Goal: Communication & Community: Answer question/provide support

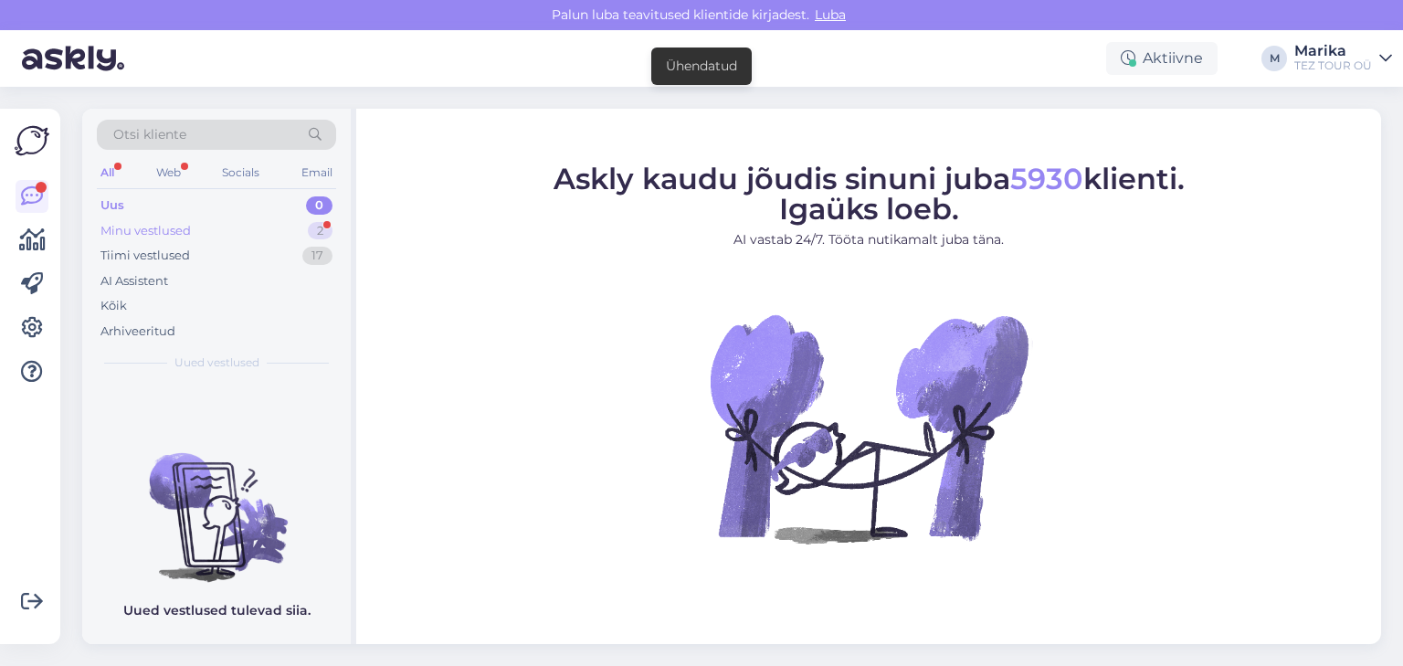
click at [184, 227] on div "Minu vestlused" at bounding box center [145, 231] width 90 height 18
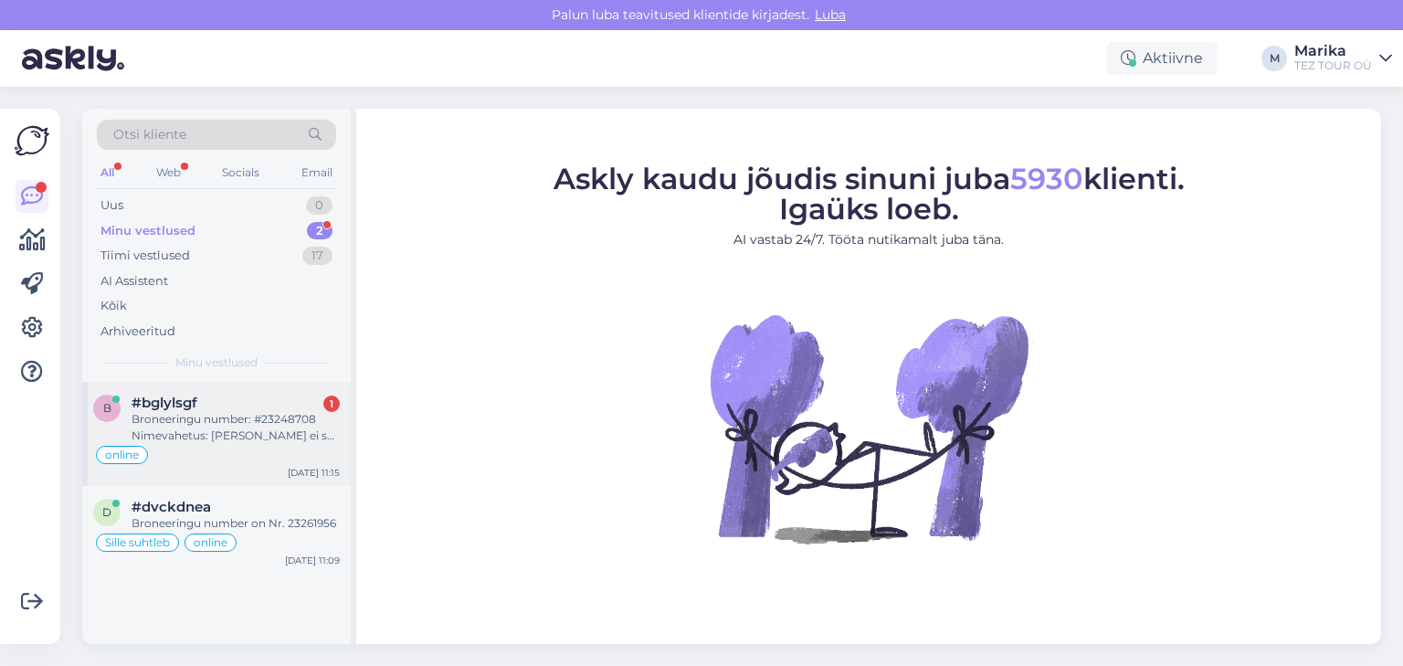
click at [251, 424] on div "Broneeringu number: #23248708 Nimevahetus: [PERSON_NAME] ei saa reisida Asemele…" at bounding box center [235, 427] width 208 height 33
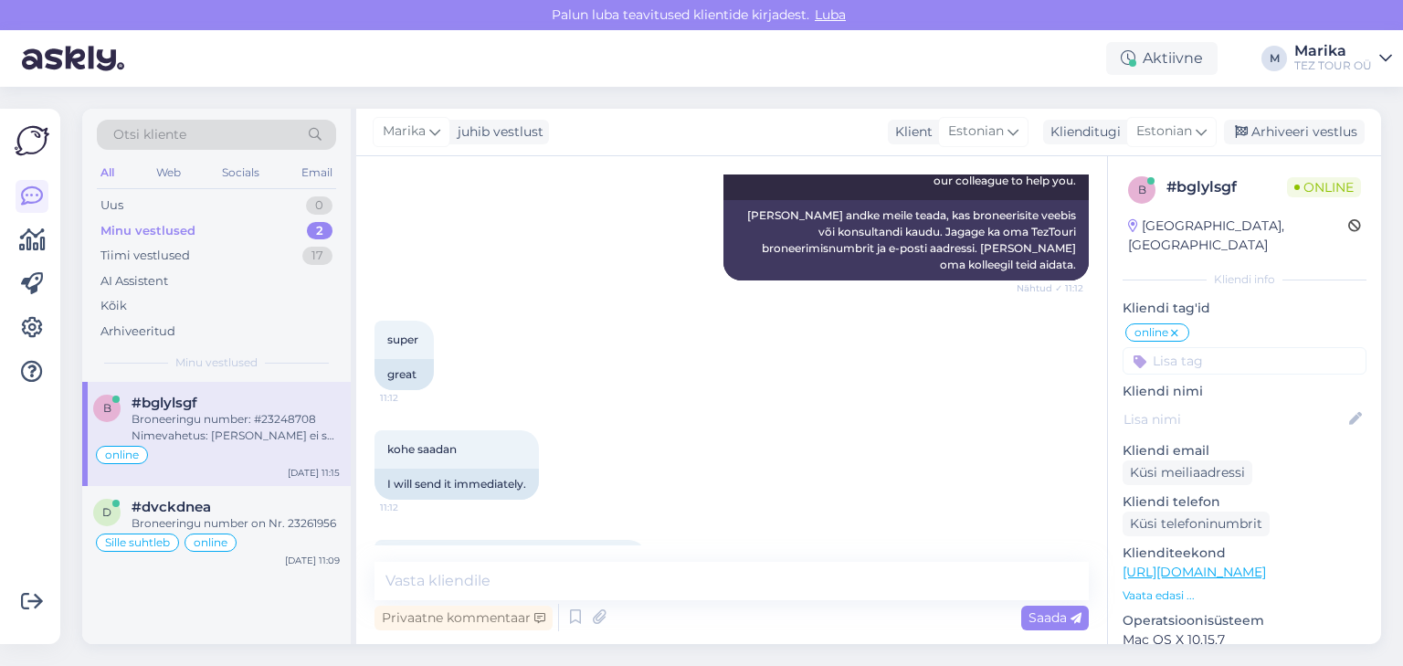
scroll to position [656, 0]
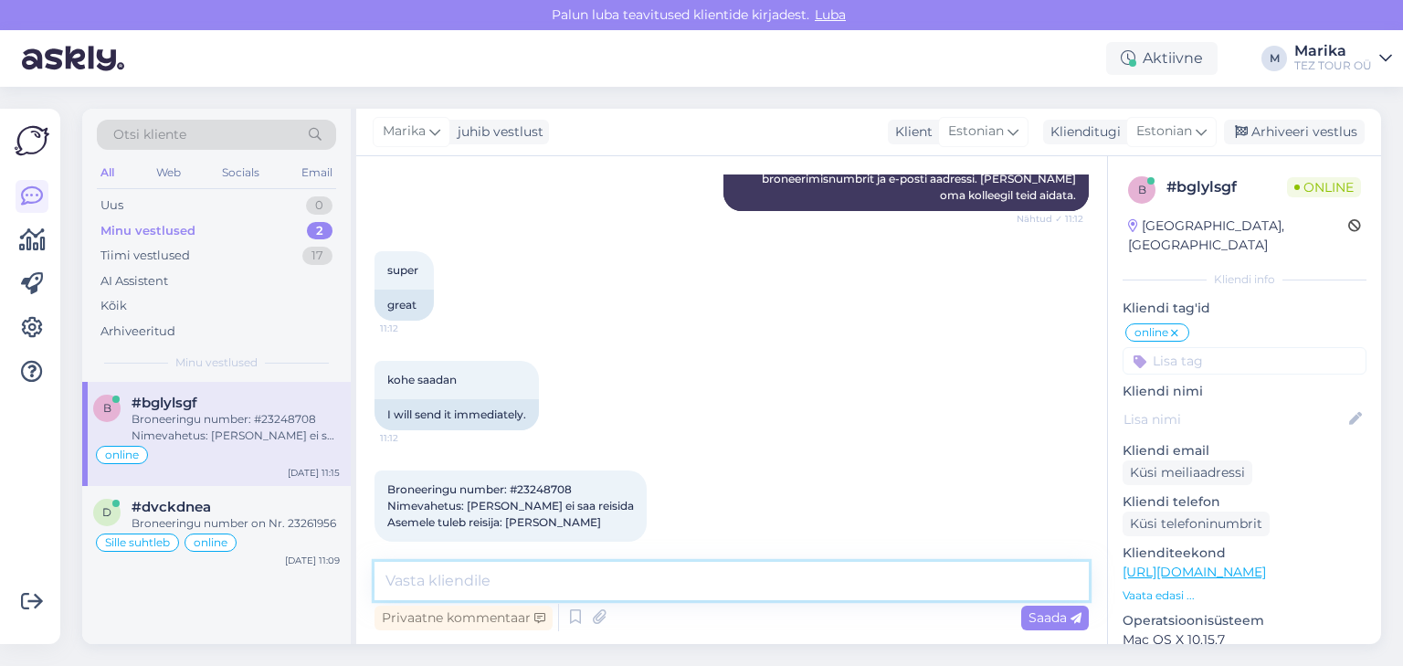
click at [504, 570] on textarea at bounding box center [731, 581] width 714 height 38
type textarea "Tere"
click at [289, 515] on div "Broneeringu number on Nr. 23261956" at bounding box center [235, 523] width 208 height 16
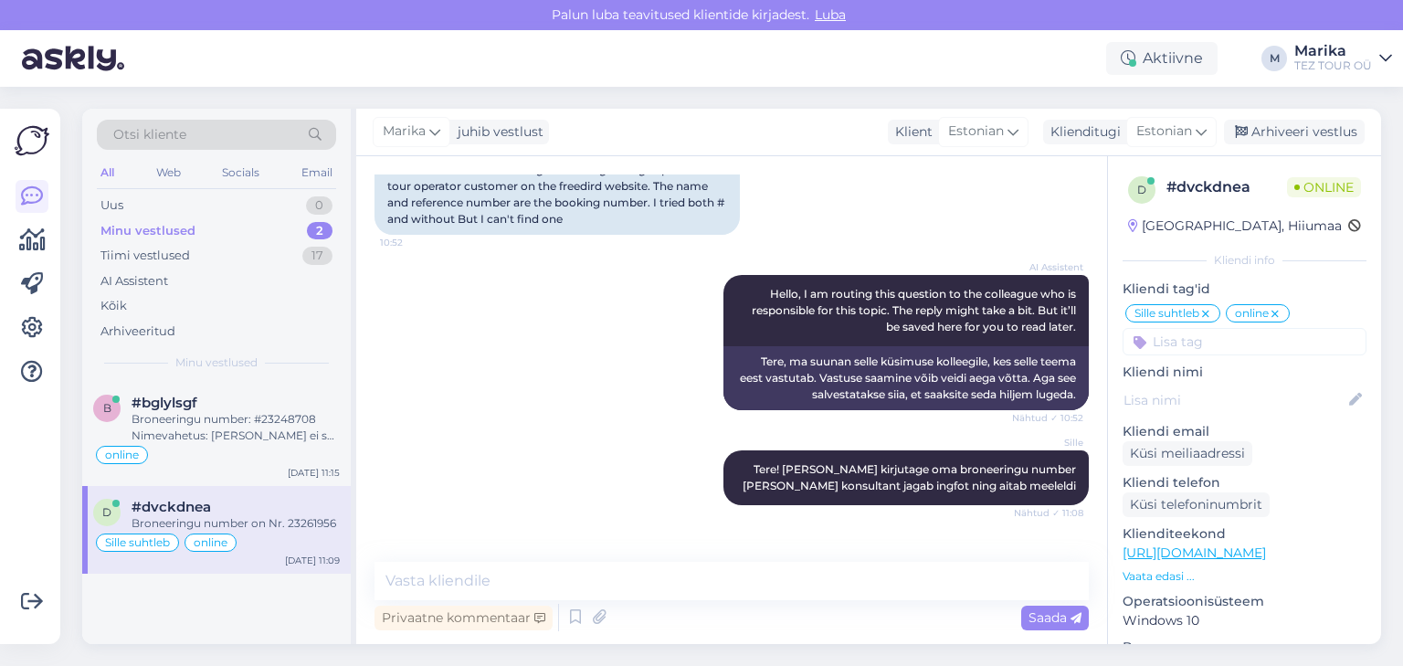
scroll to position [296, 0]
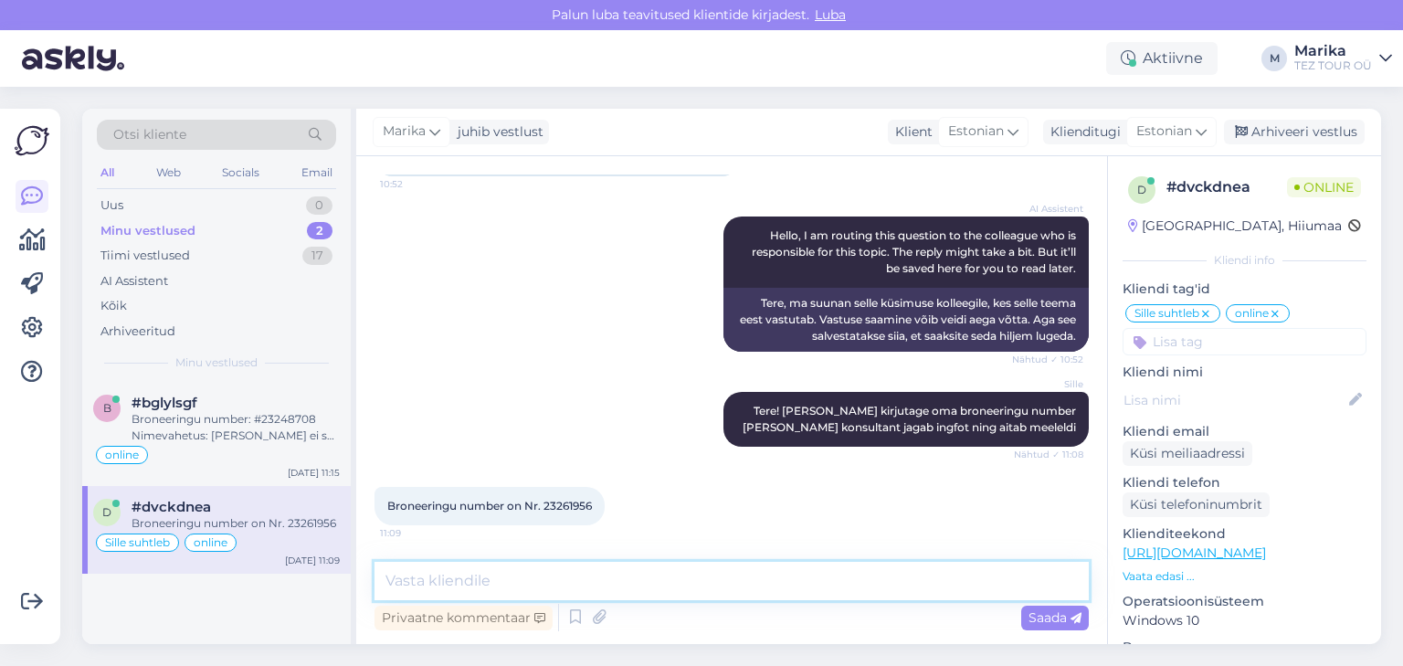
click at [515, 576] on textarea at bounding box center [731, 581] width 714 height 38
type textarea "Tere!"
click at [1056, 614] on span "Saada" at bounding box center [1054, 617] width 53 height 16
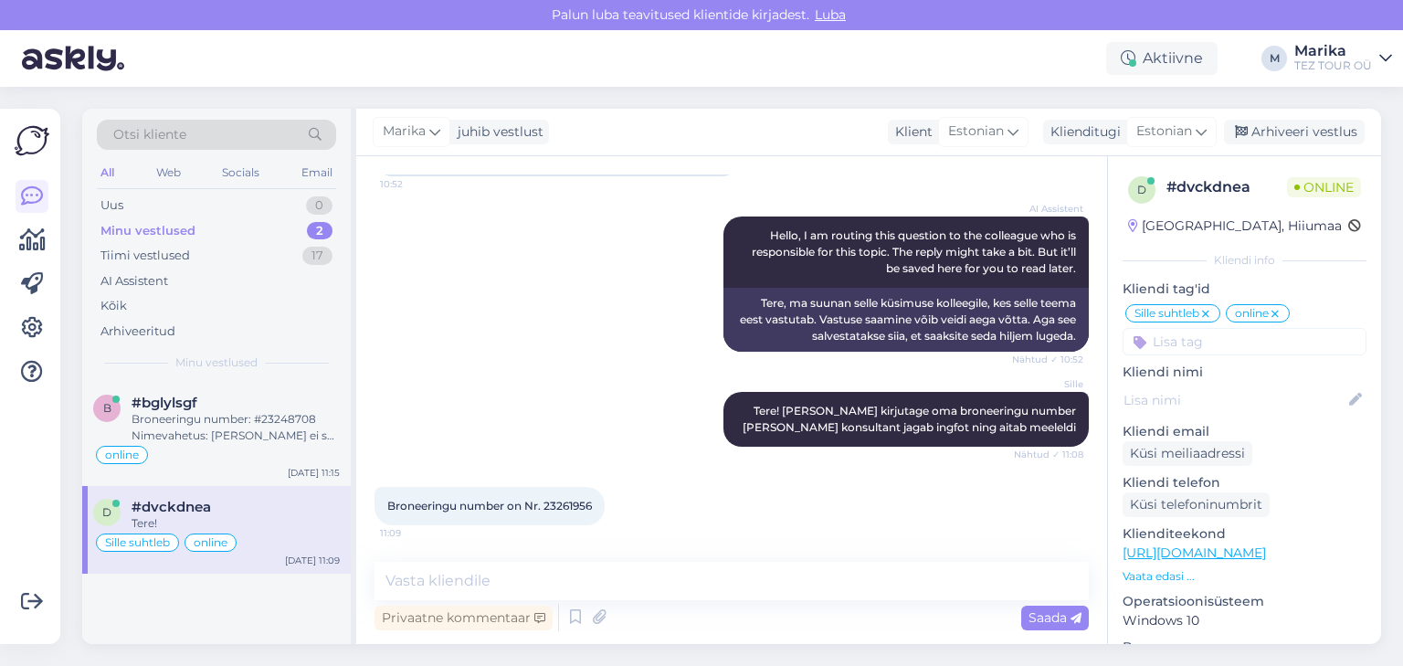
scroll to position [374, 0]
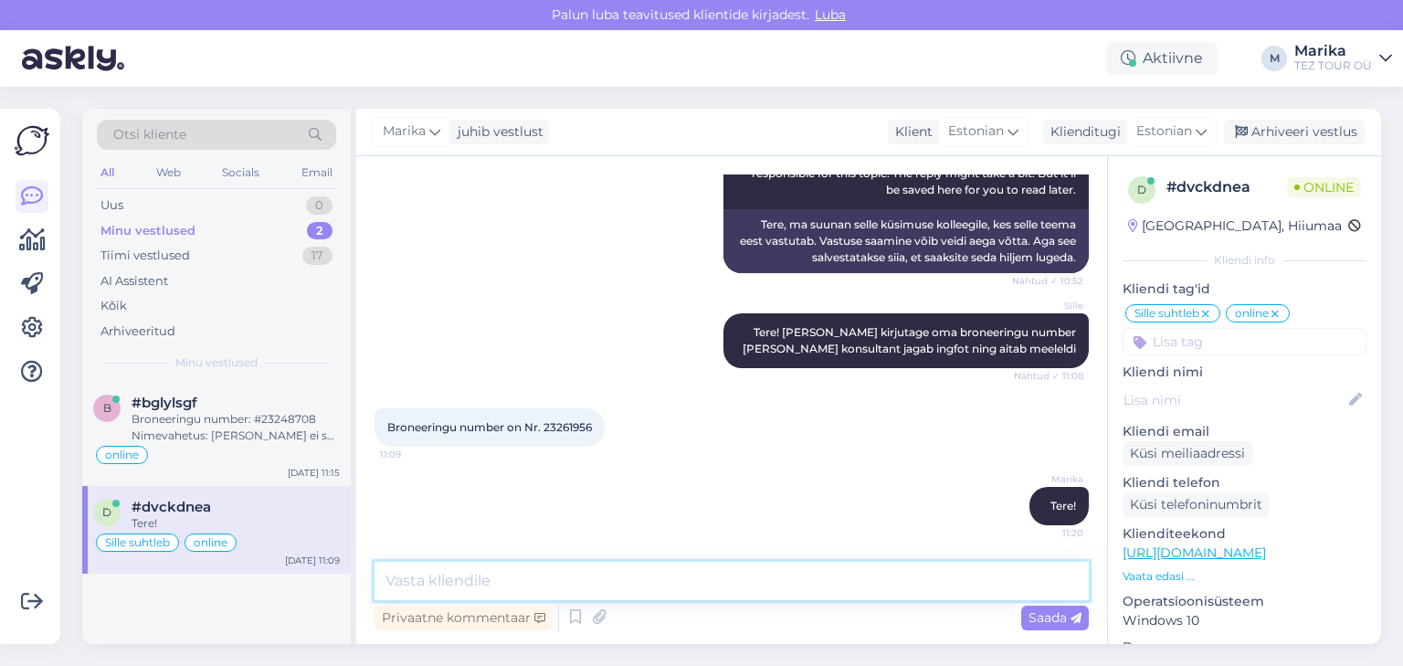
click at [922, 584] on textarea at bounding box center [731, 581] width 714 height 38
type textarea "Check-in Freebird Airlines-i kodulehel töötab."
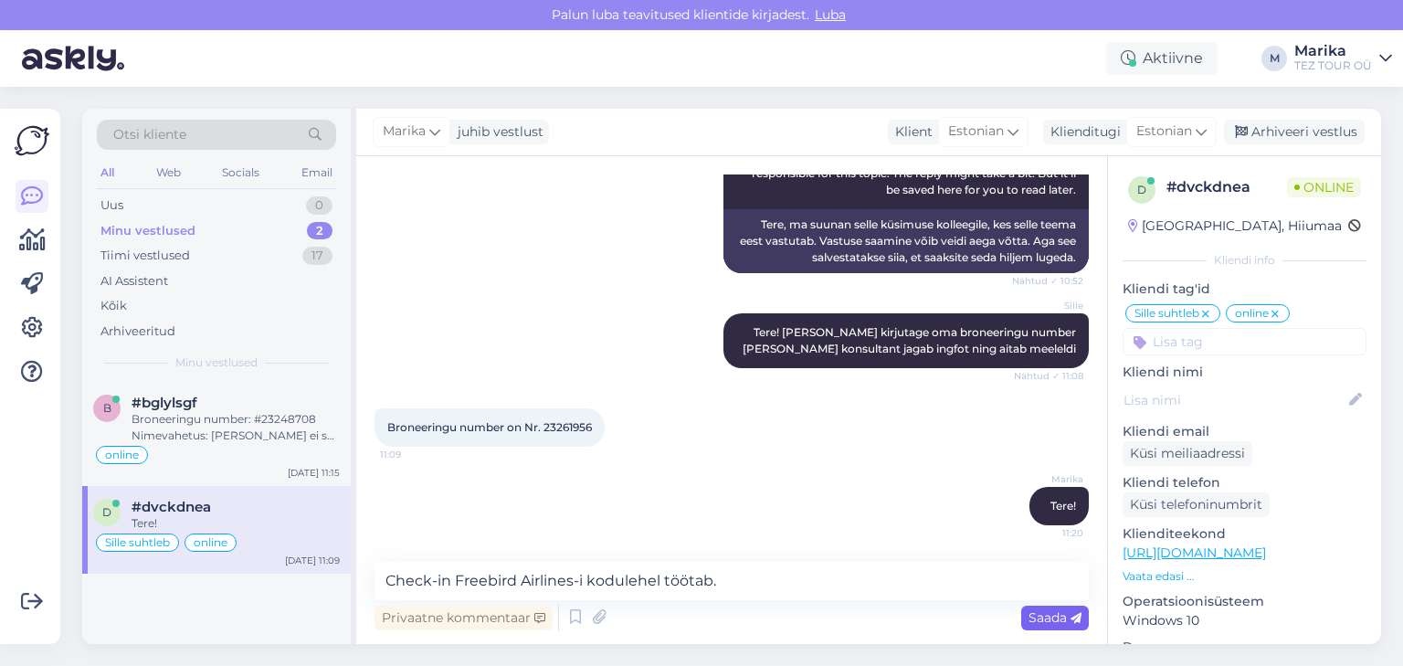
click at [1037, 610] on span "Saada" at bounding box center [1054, 617] width 53 height 16
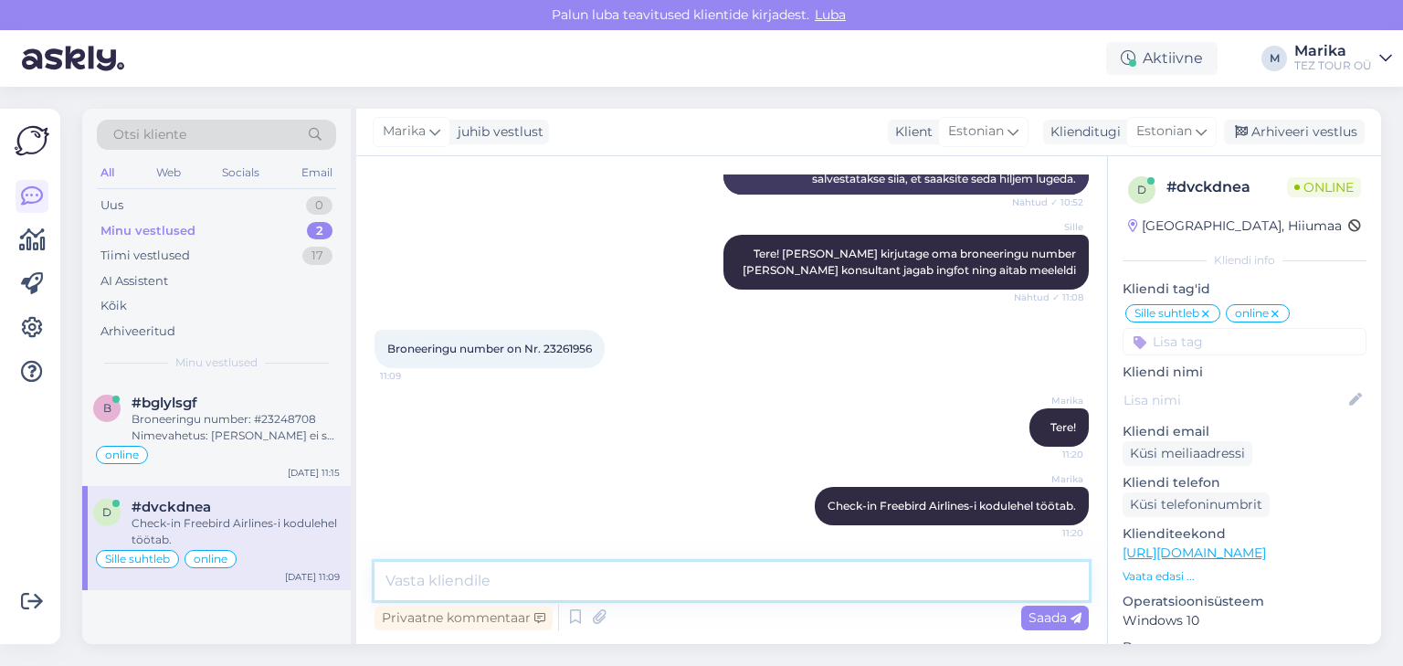
click at [962, 584] on textarea at bounding box center [731, 581] width 714 height 38
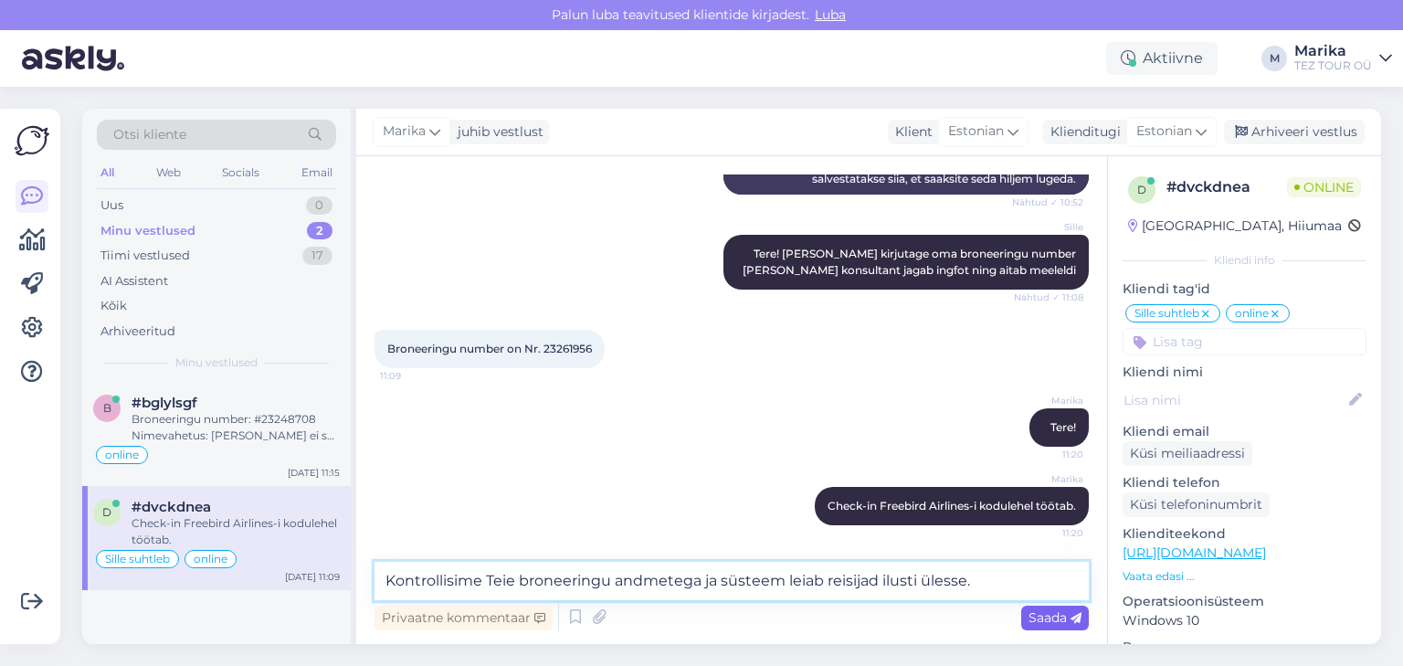
type textarea "Kontrollisime Teie broneeringu andmetega ja süsteem leiab reisijad ilusti üless…"
click at [1052, 614] on span "Saada" at bounding box center [1054, 617] width 53 height 16
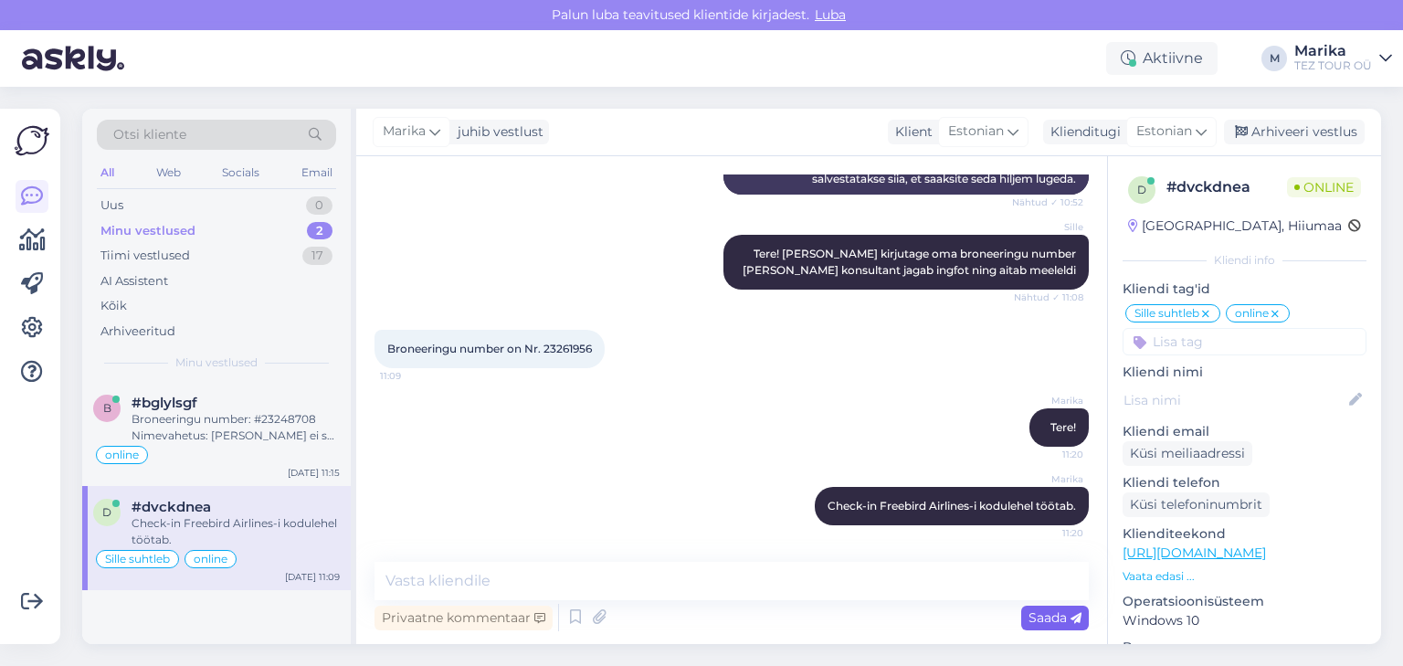
scroll to position [548, 0]
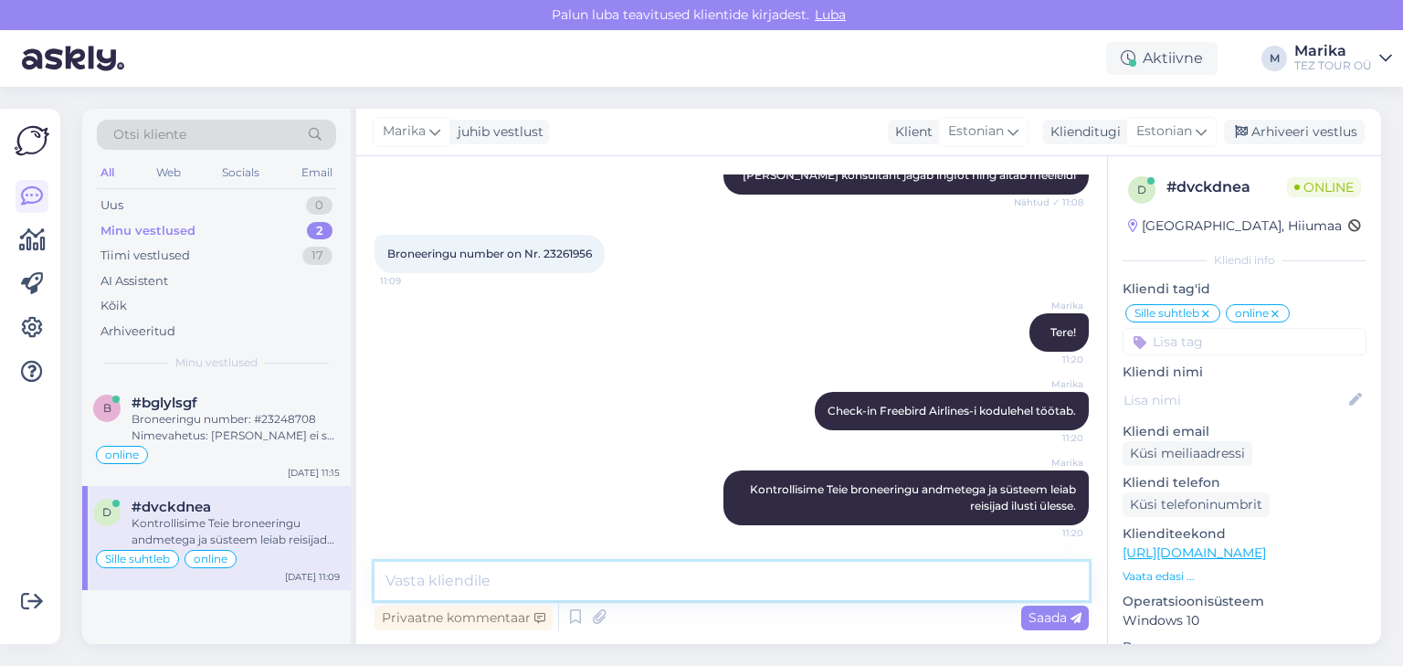
click at [559, 577] on textarea at bounding box center [731, 581] width 714 height 38
paste textarea "https://www.freebirdairlines.com/reservation/ibe/modify?locale=en"
type textarea "https://www.freebirdairlines.com/reservation/ibe/modify?locale=en"
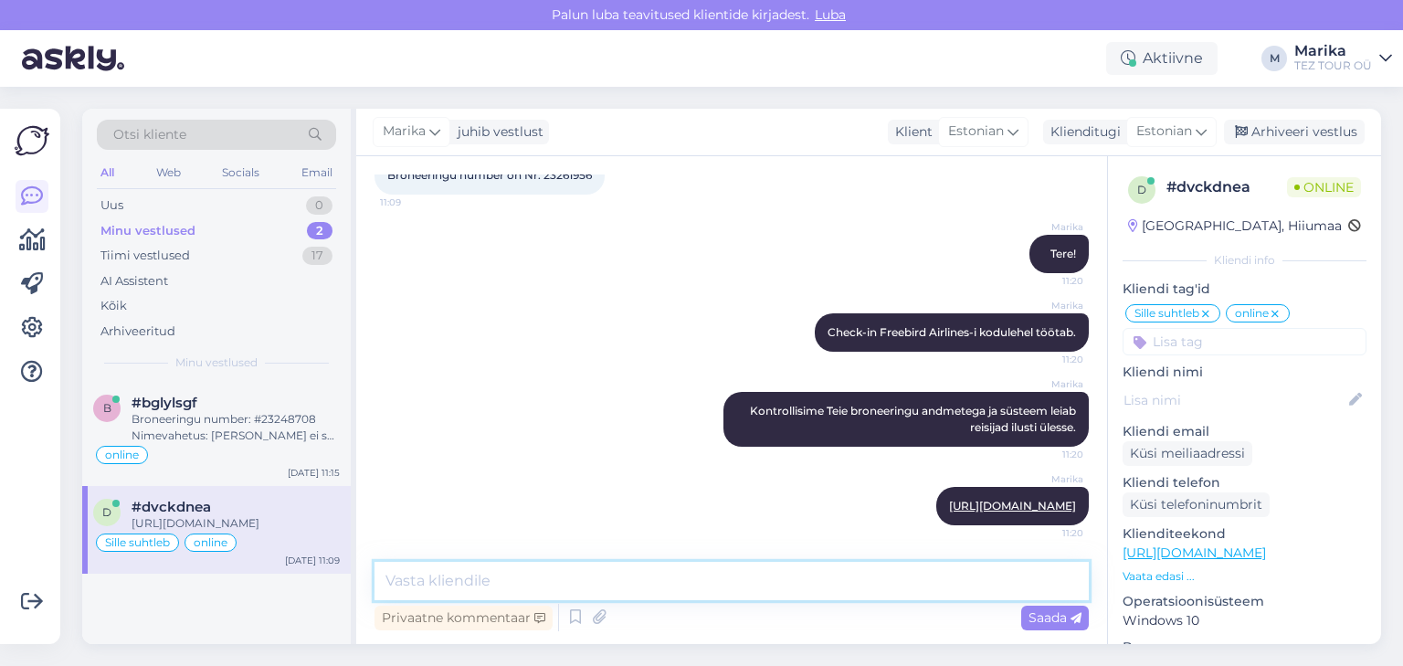
click at [626, 581] on textarea at bounding box center [731, 581] width 714 height 38
type textarea "Tuleb valida TOUR OPERATOR BOOKING"
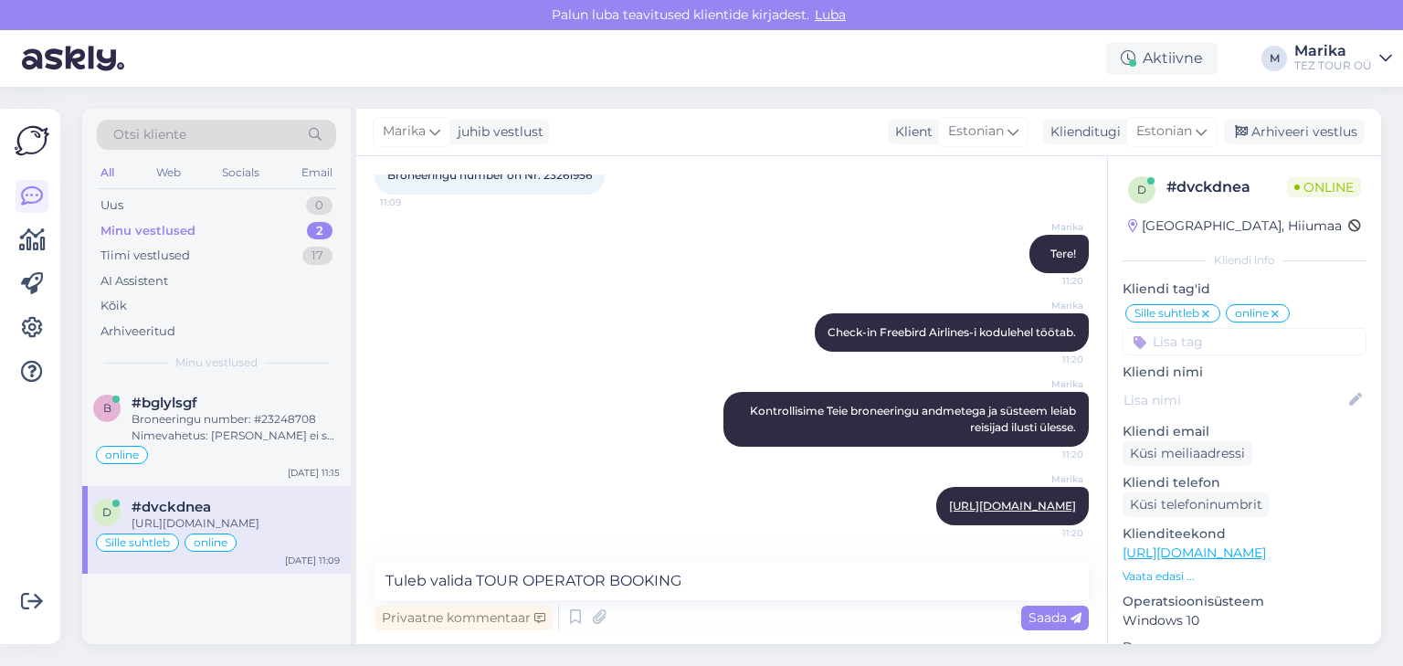
click at [1043, 617] on span "Saada" at bounding box center [1054, 617] width 53 height 16
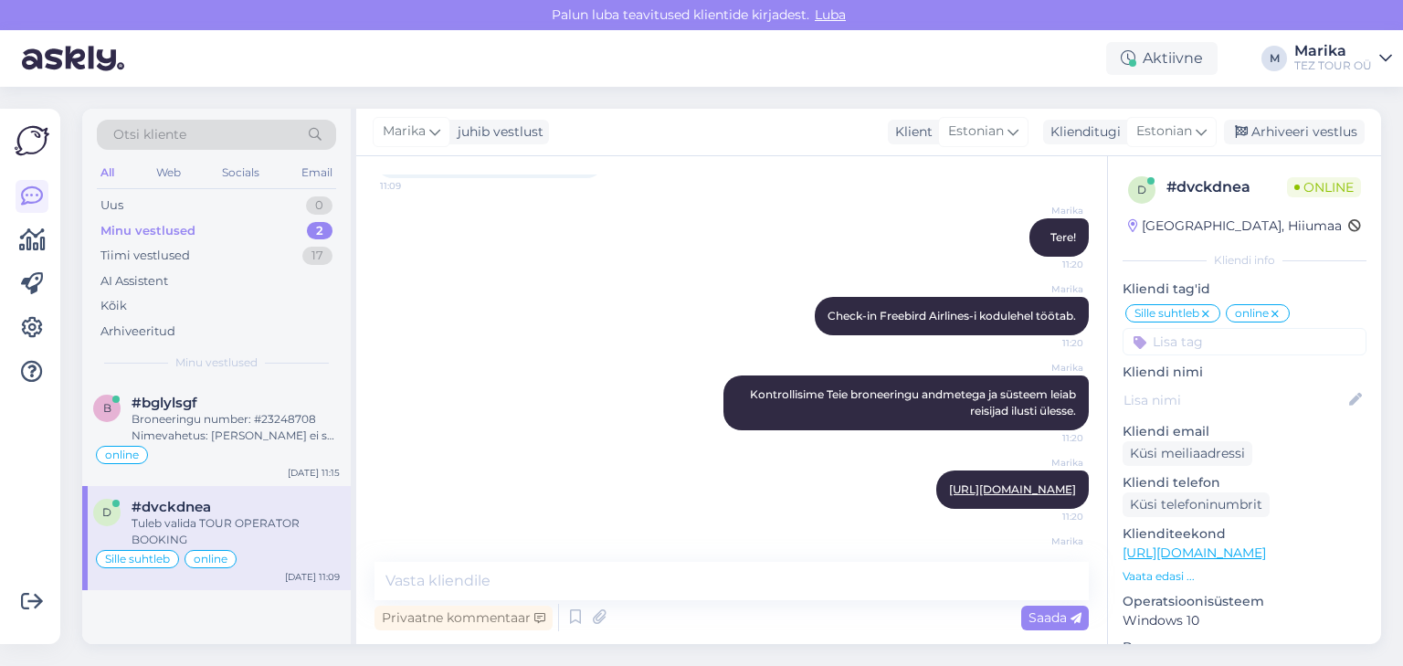
scroll to position [721, 0]
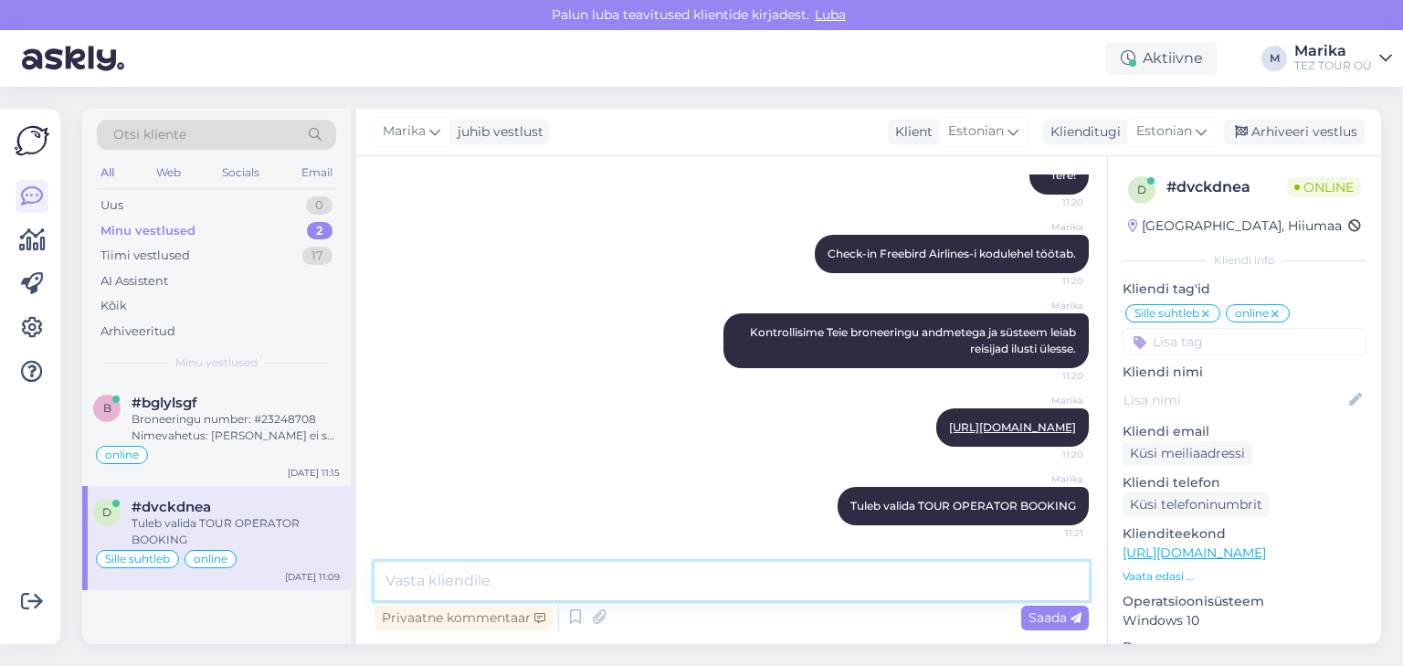
click at [958, 582] on textarea at bounding box center [731, 581] width 714 height 38
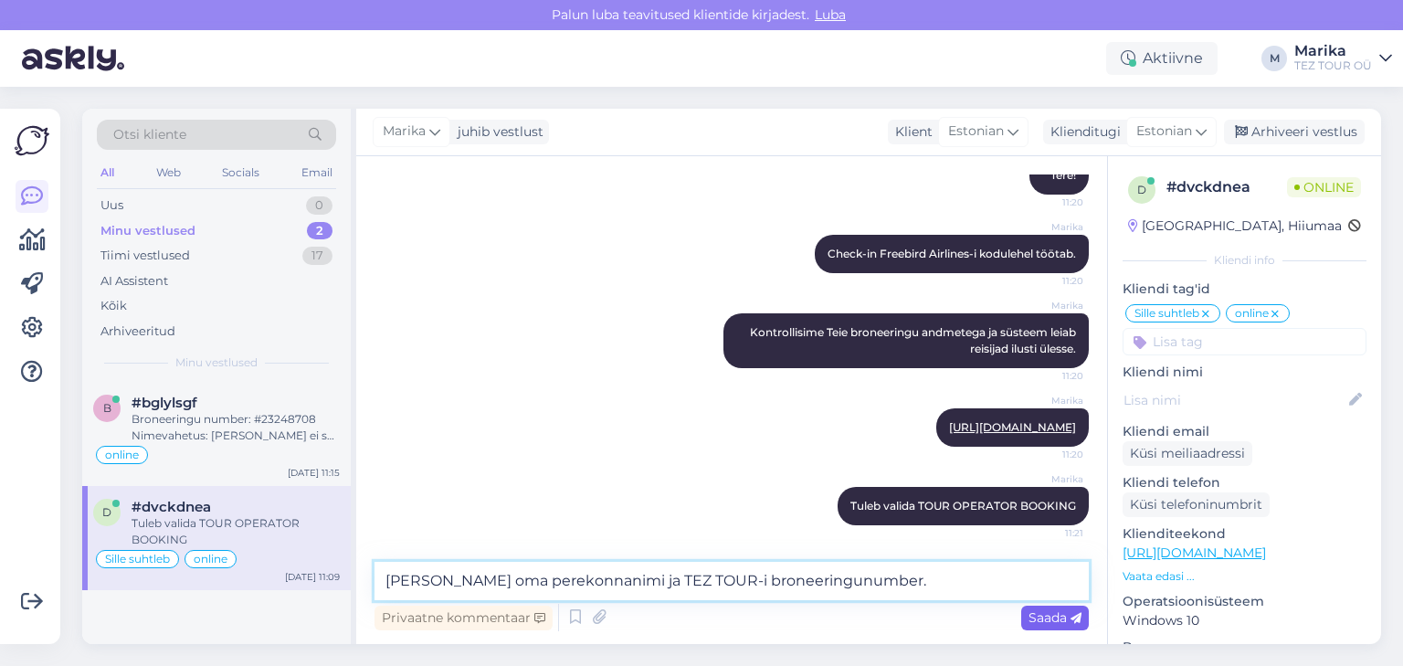
type textarea "Lisada oma perekonnanimi ja TEZ TOUR-i broneeringunumber."
click at [1047, 612] on span "Saada" at bounding box center [1054, 617] width 53 height 16
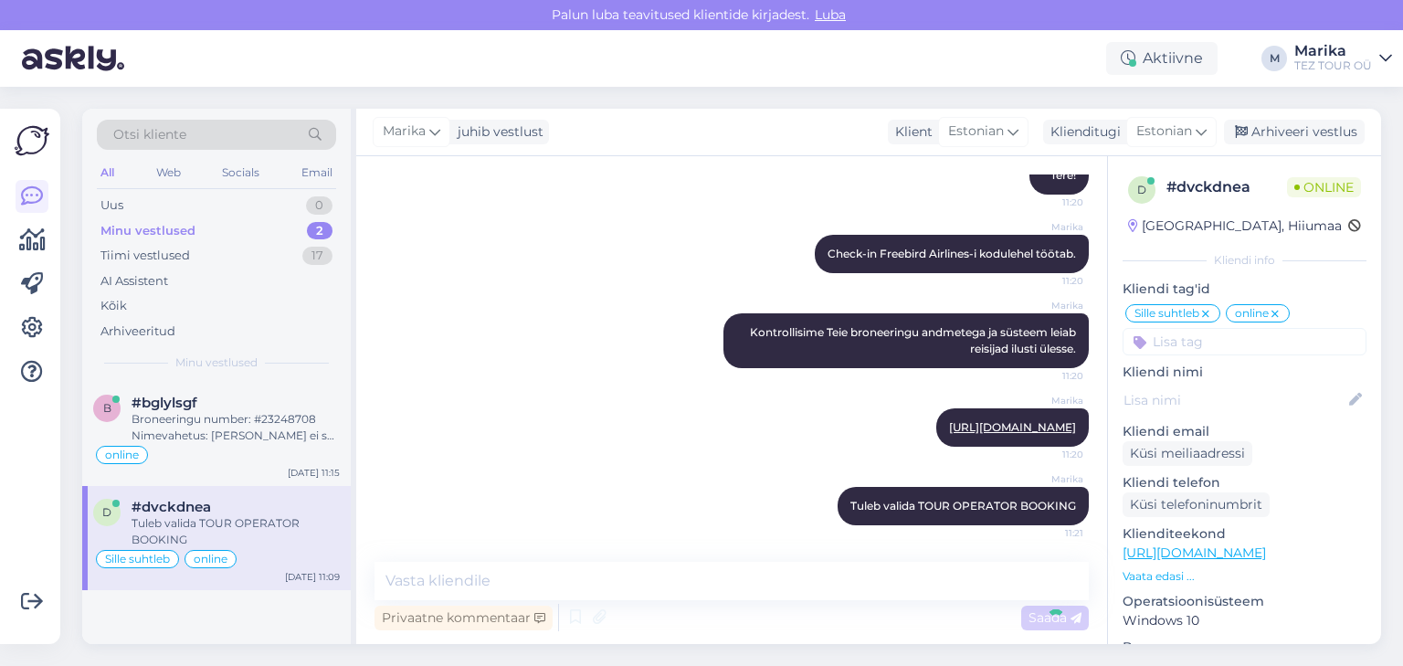
scroll to position [816, 0]
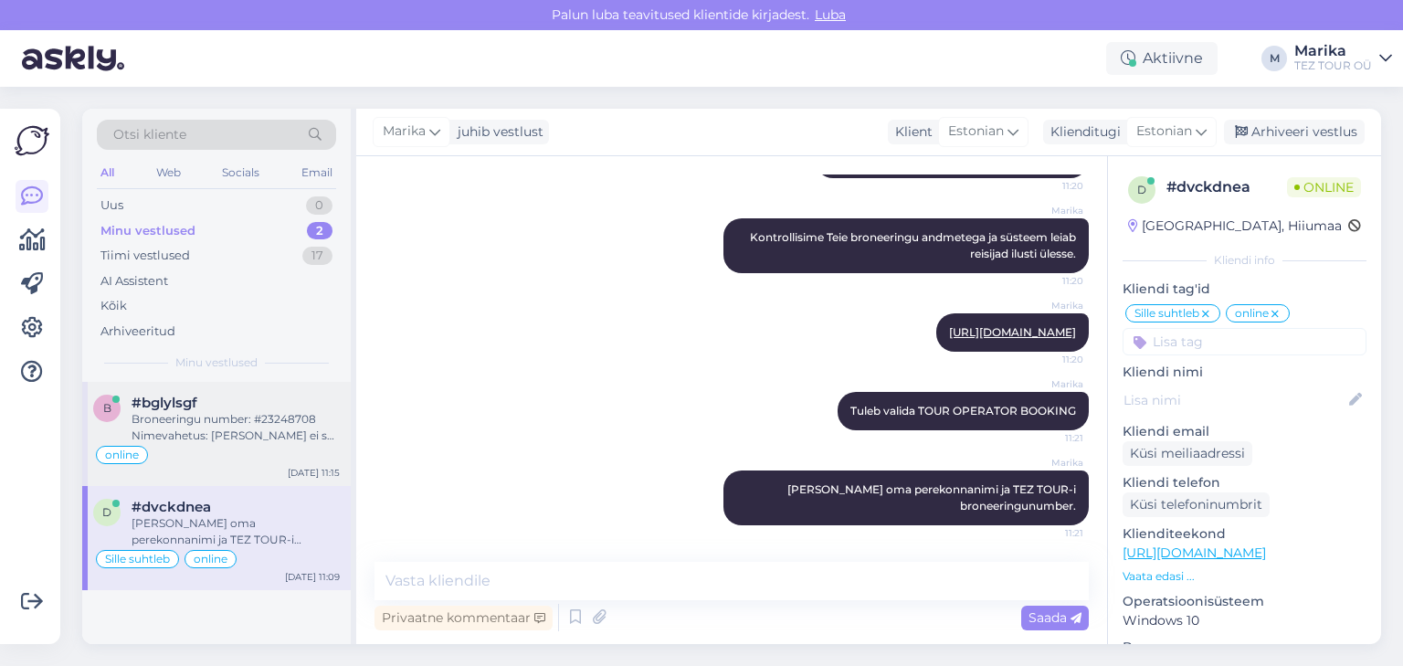
click at [280, 429] on div "Broneeringu number: #23248708 Nimevahetus: Tatjana Gudina ei saa reisida Asemel…" at bounding box center [235, 427] width 208 height 33
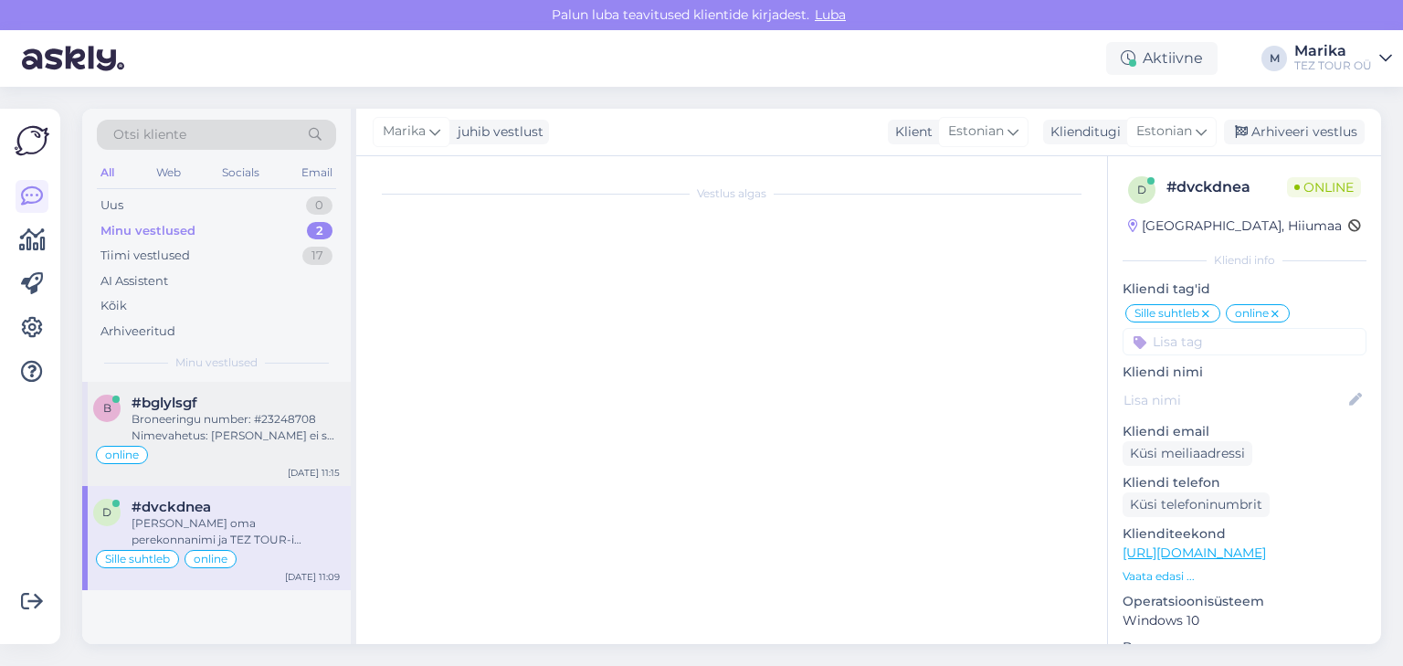
scroll to position [656, 0]
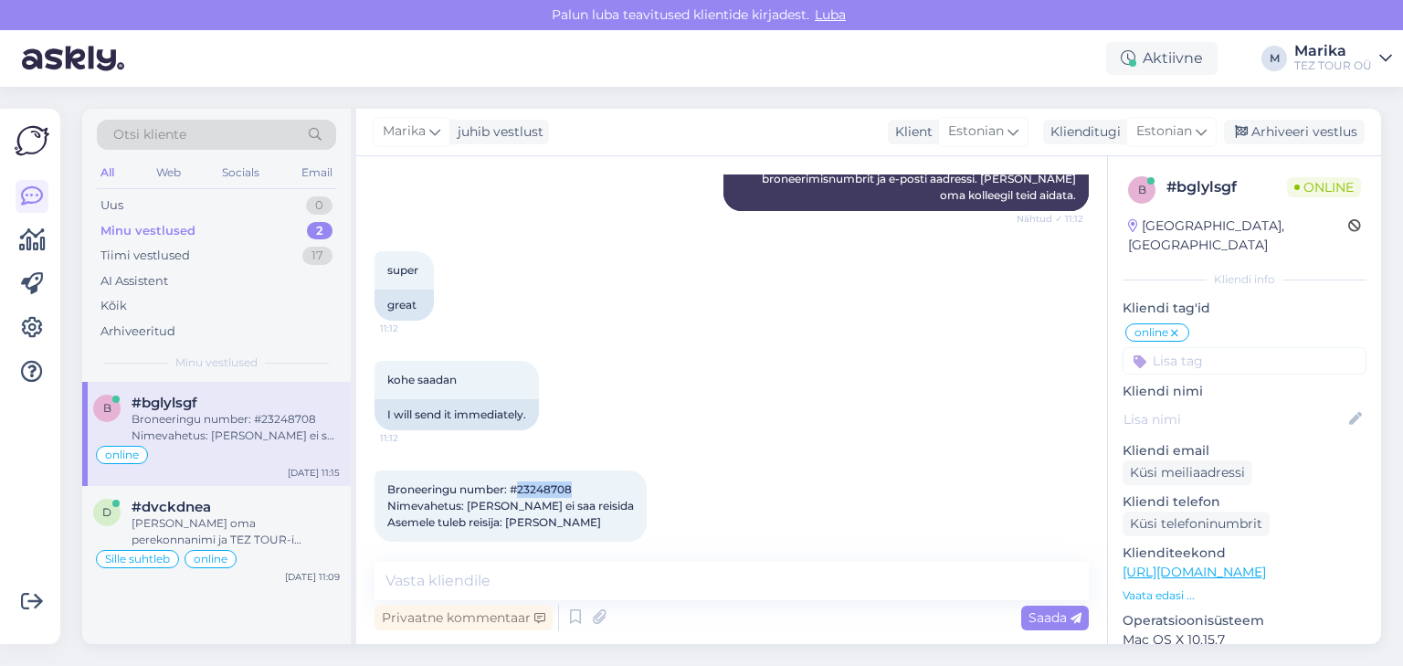
drag, startPoint x: 518, startPoint y: 470, endPoint x: 571, endPoint y: 476, distance: 53.2
click at [571, 482] on span "Broneeringu number: #23248708 Nimevahetus: Tatjana Gudina ei saa reisida Asemel…" at bounding box center [510, 505] width 247 height 47
copy span "23248708"
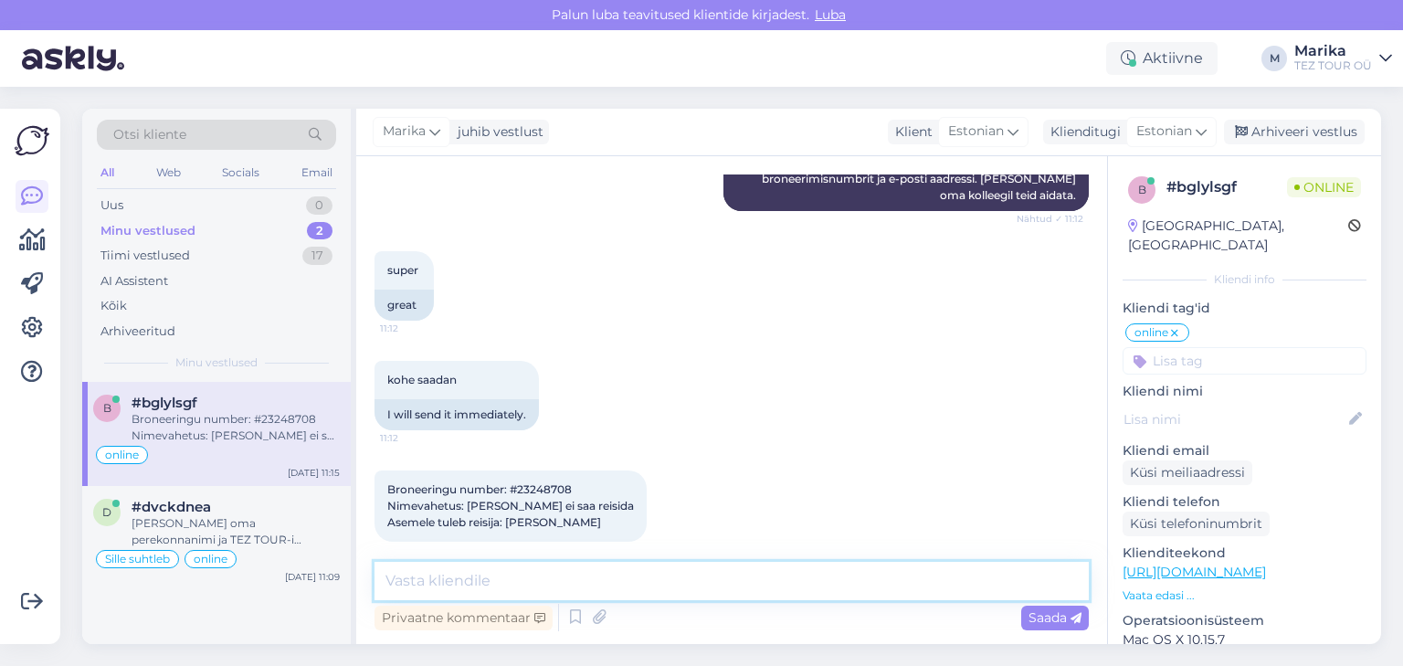
click at [554, 572] on textarea at bounding box center [731, 581] width 714 height 38
type textarea "Tere!"
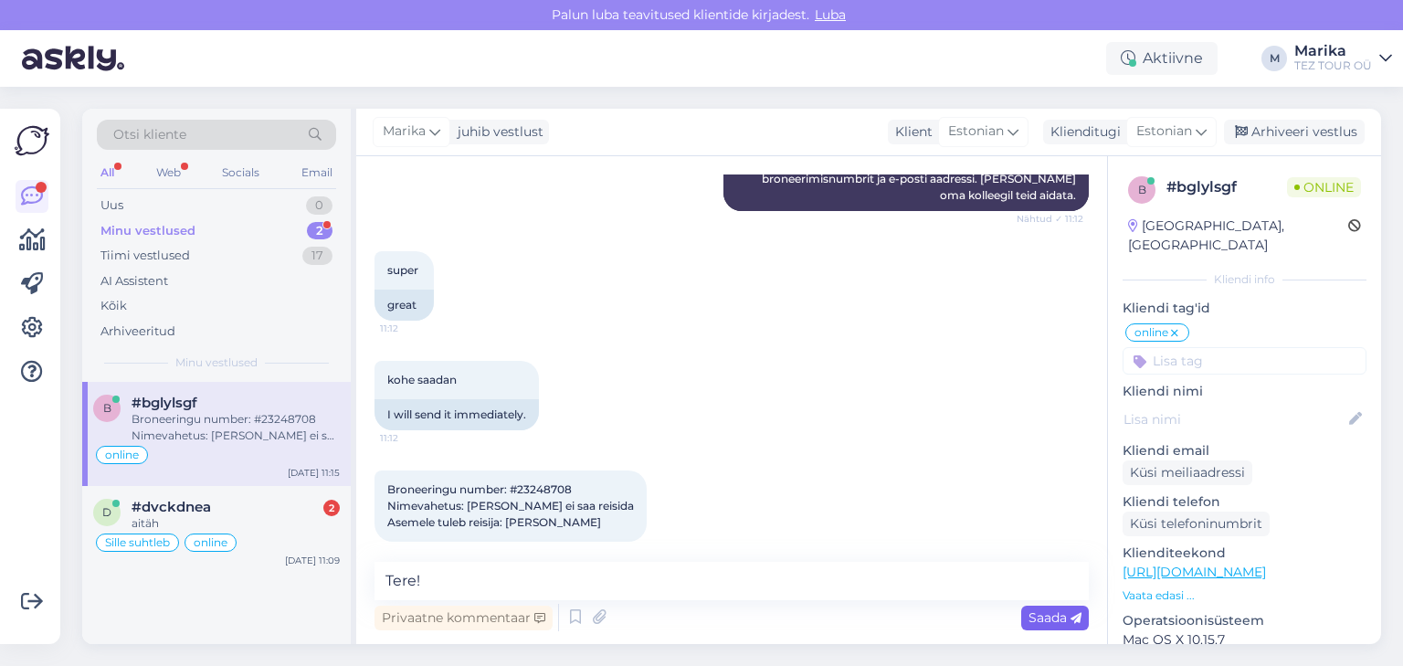
click at [1053, 614] on span "Saada" at bounding box center [1054, 617] width 53 height 16
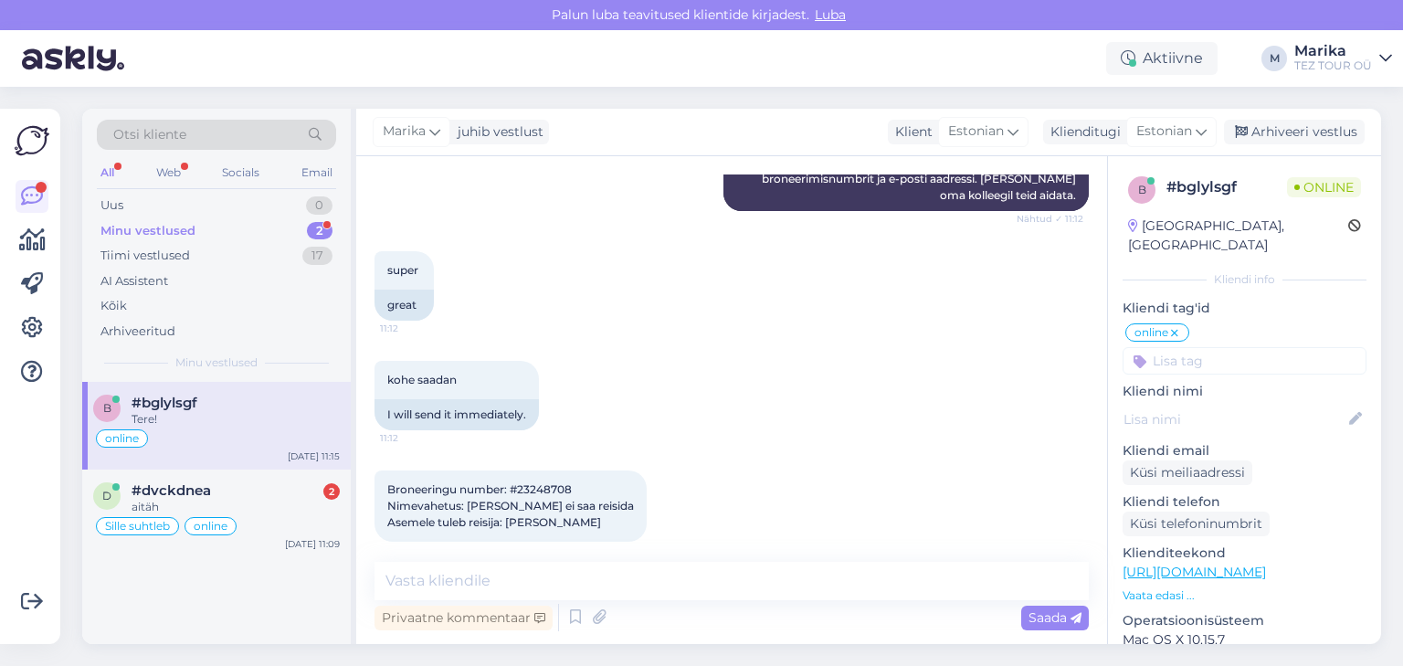
scroll to position [734, 0]
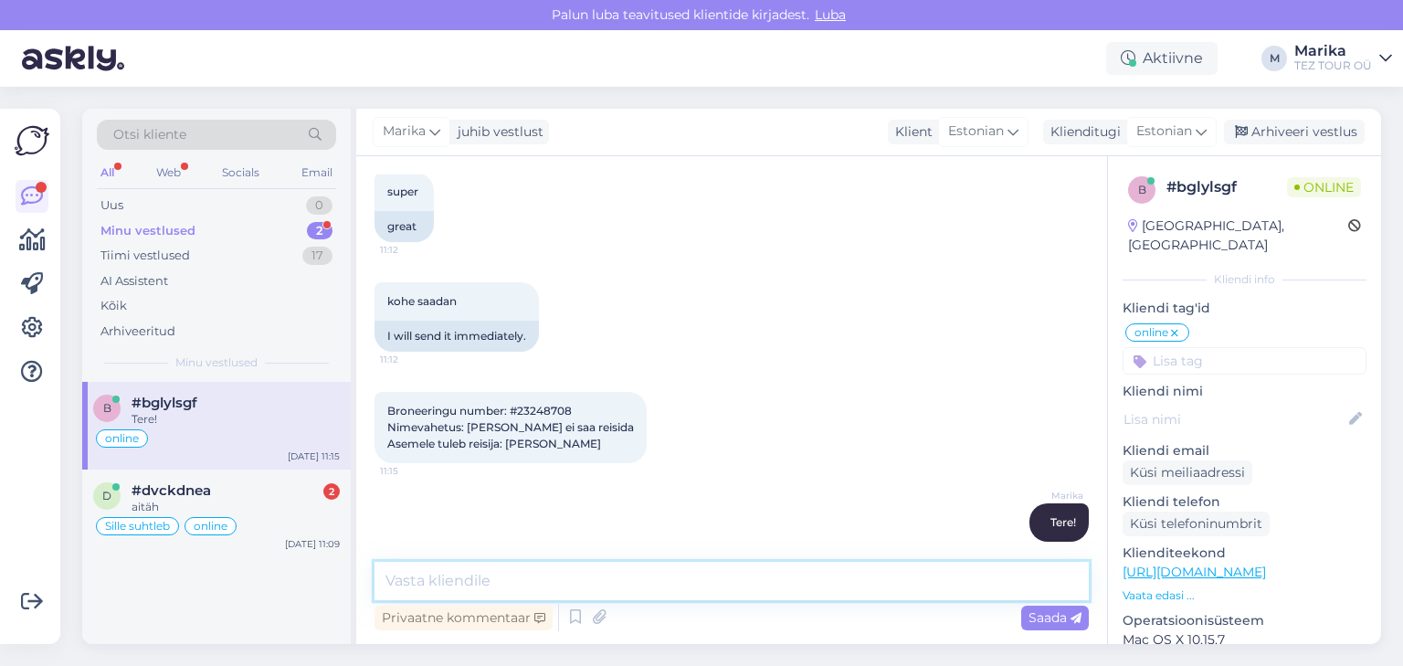
click at [997, 580] on textarea at bounding box center [731, 581] width 714 height 38
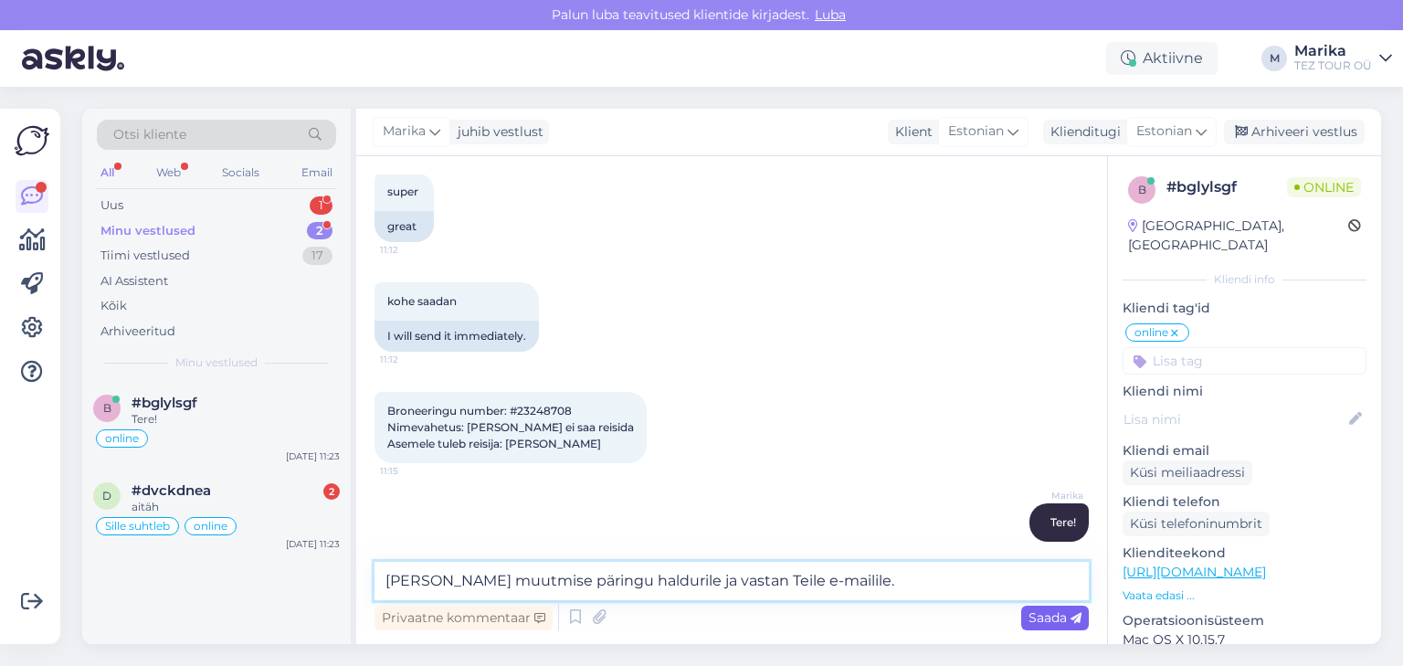
type textarea "Saadan Teie muutmise päringu haldurile ja vastan Teile e-mailile."
click at [1042, 612] on span "Saada" at bounding box center [1054, 617] width 53 height 16
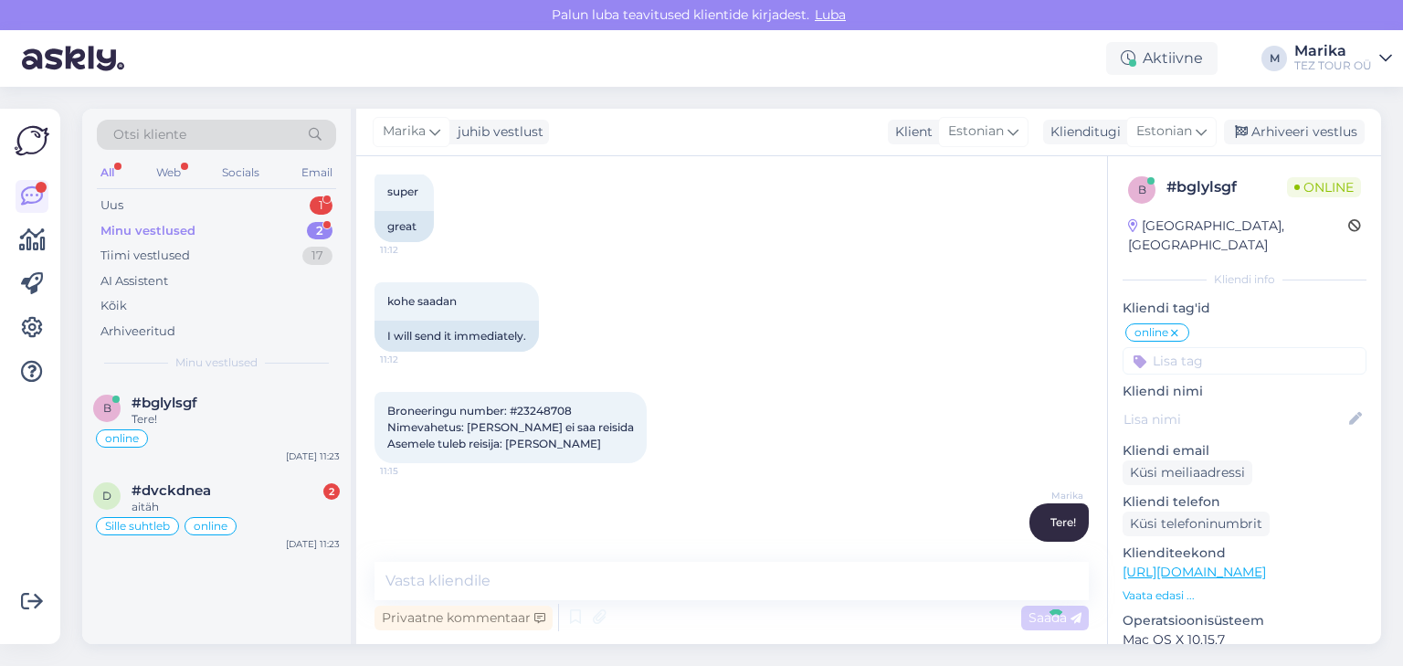
scroll to position [829, 0]
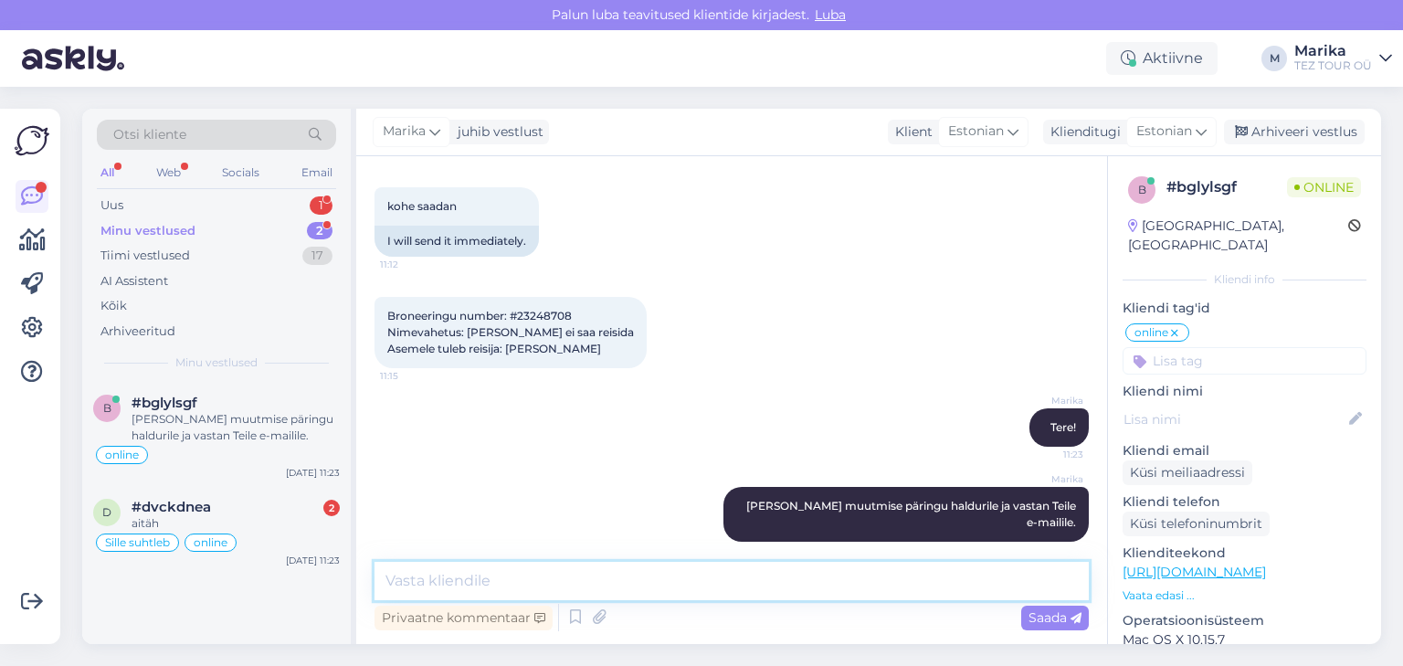
click at [683, 580] on textarea at bounding box center [731, 581] width 714 height 38
type textarea "Teil on ostetud ainult charterlennu piletid"
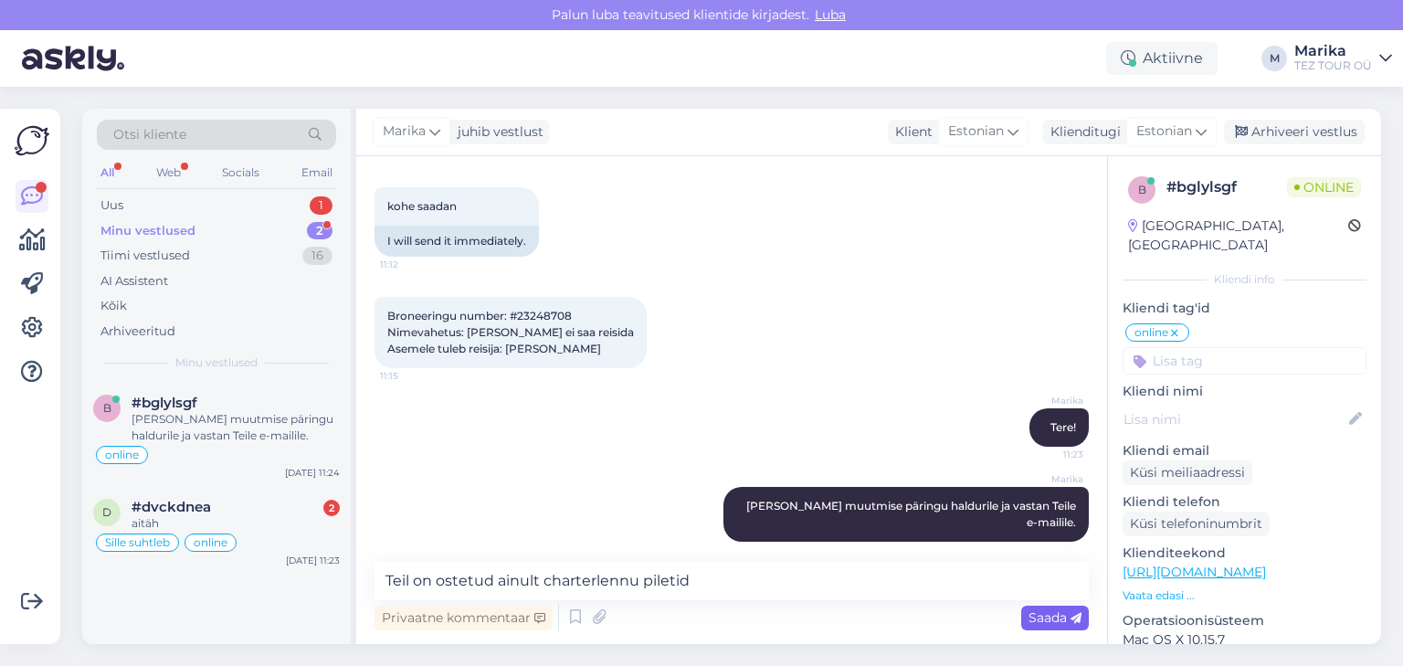
click at [1043, 614] on span "Saada" at bounding box center [1054, 617] width 53 height 16
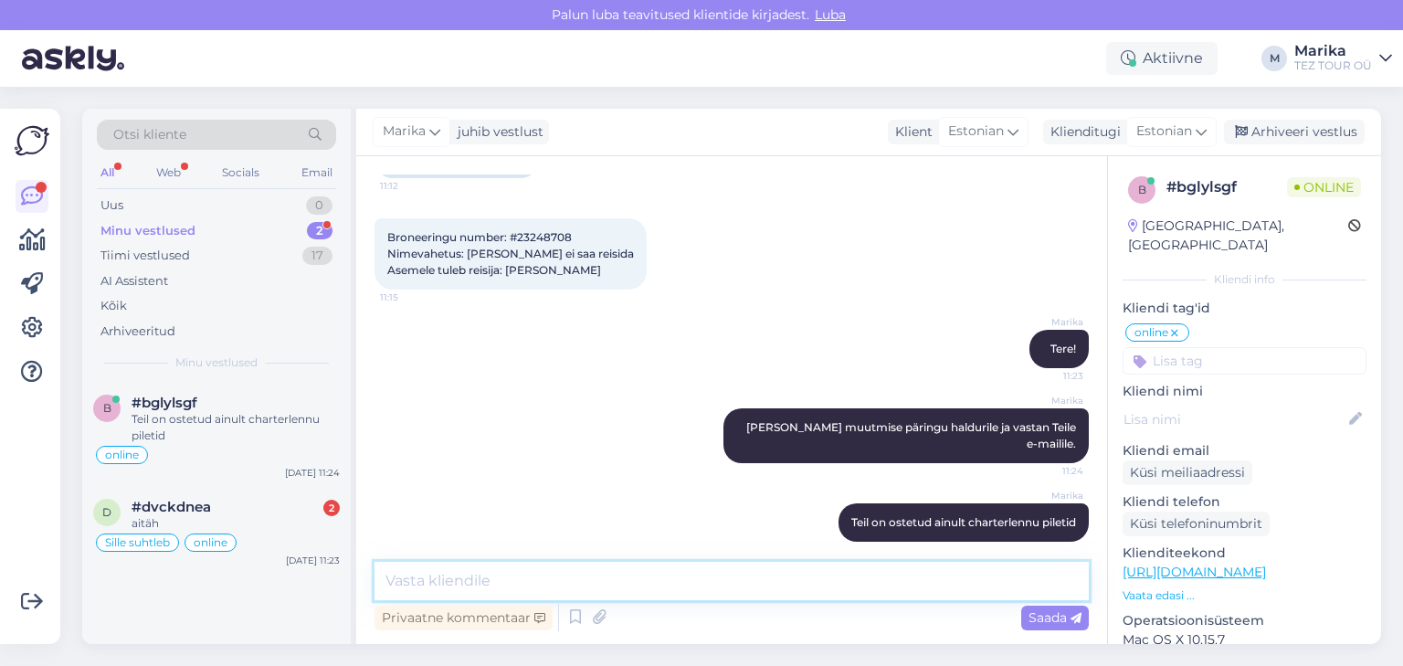
click at [520, 581] on textarea at bounding box center [731, 581] width 714 height 38
type textarea "Muutmine on võimalik nende müügitingimuste järgi."
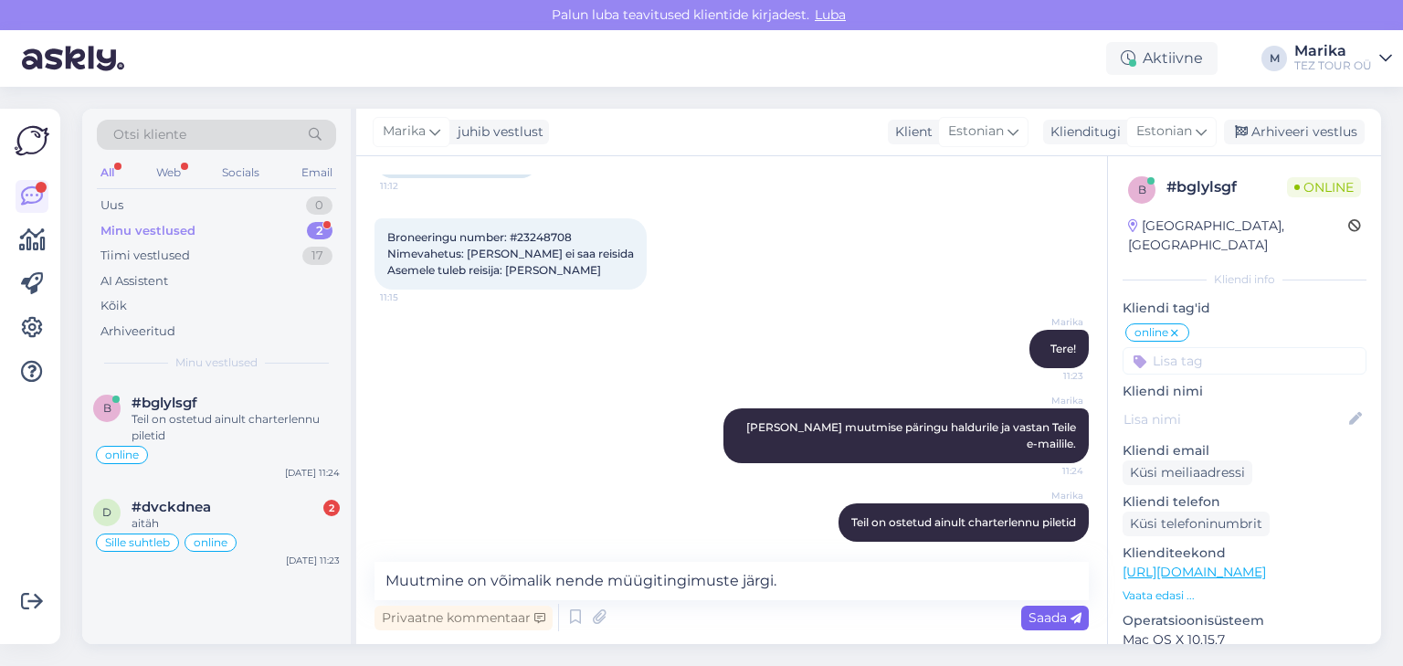
click at [1045, 619] on span "Saada" at bounding box center [1054, 617] width 53 height 16
drag, startPoint x: 192, startPoint y: 498, endPoint x: 201, endPoint y: 500, distance: 9.3
click at [193, 499] on span "#dvckdnea" at bounding box center [170, 507] width 79 height 16
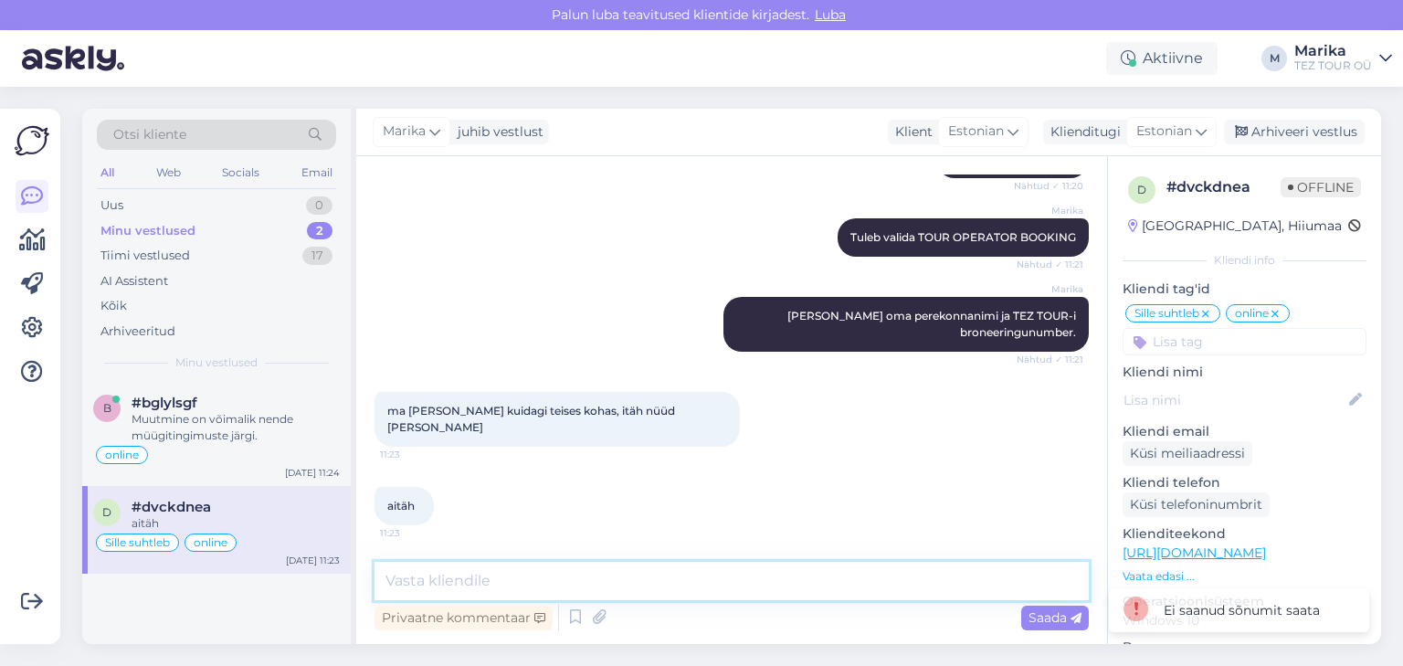
click at [612, 582] on textarea at bounding box center [731, 581] width 714 height 38
type textarea "Siis on hästi!"
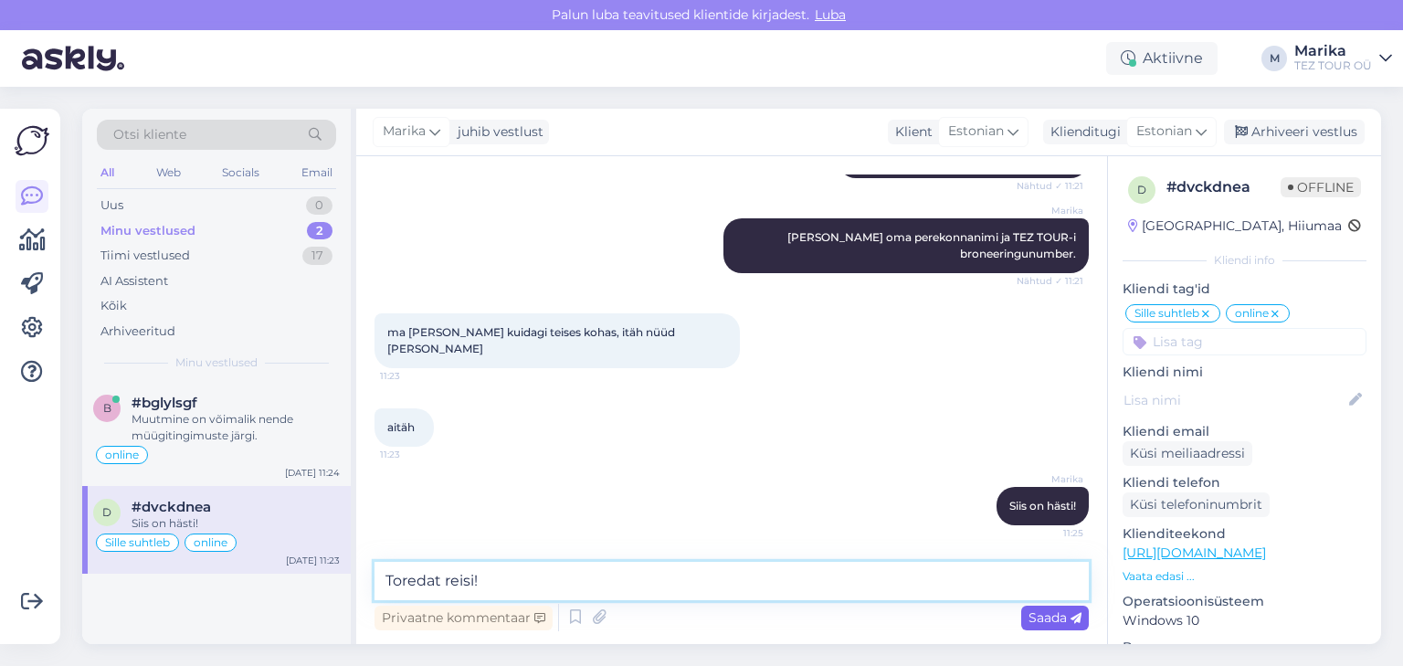
type textarea "Toredat reisi!"
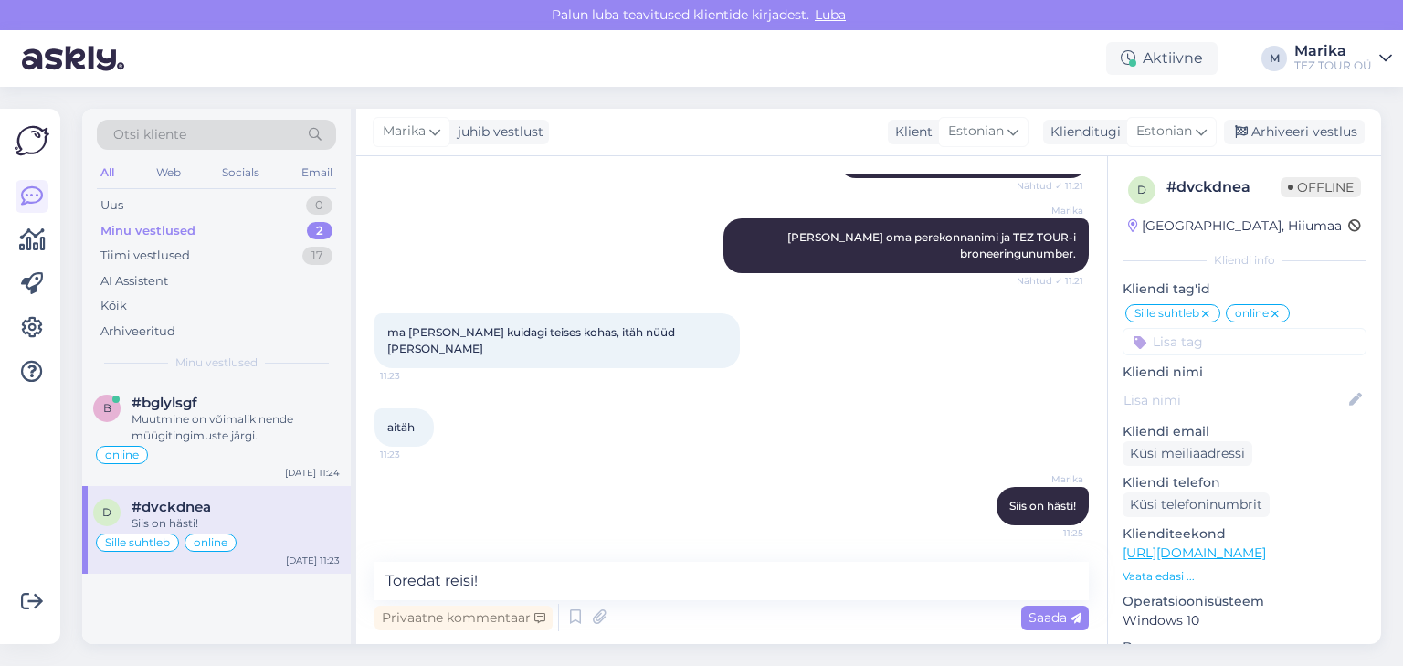
click at [1037, 621] on span "Saada" at bounding box center [1054, 617] width 53 height 16
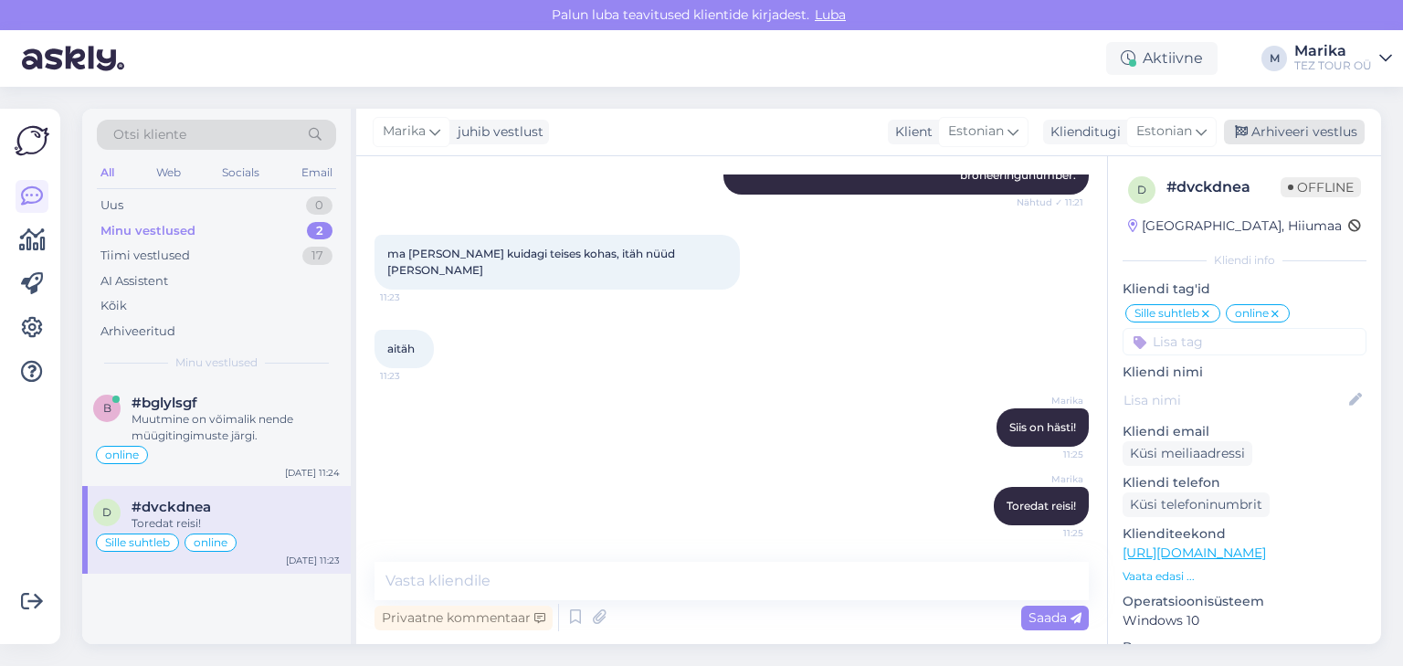
click at [1299, 130] on div "Arhiveeri vestlus" at bounding box center [1294, 132] width 141 height 25
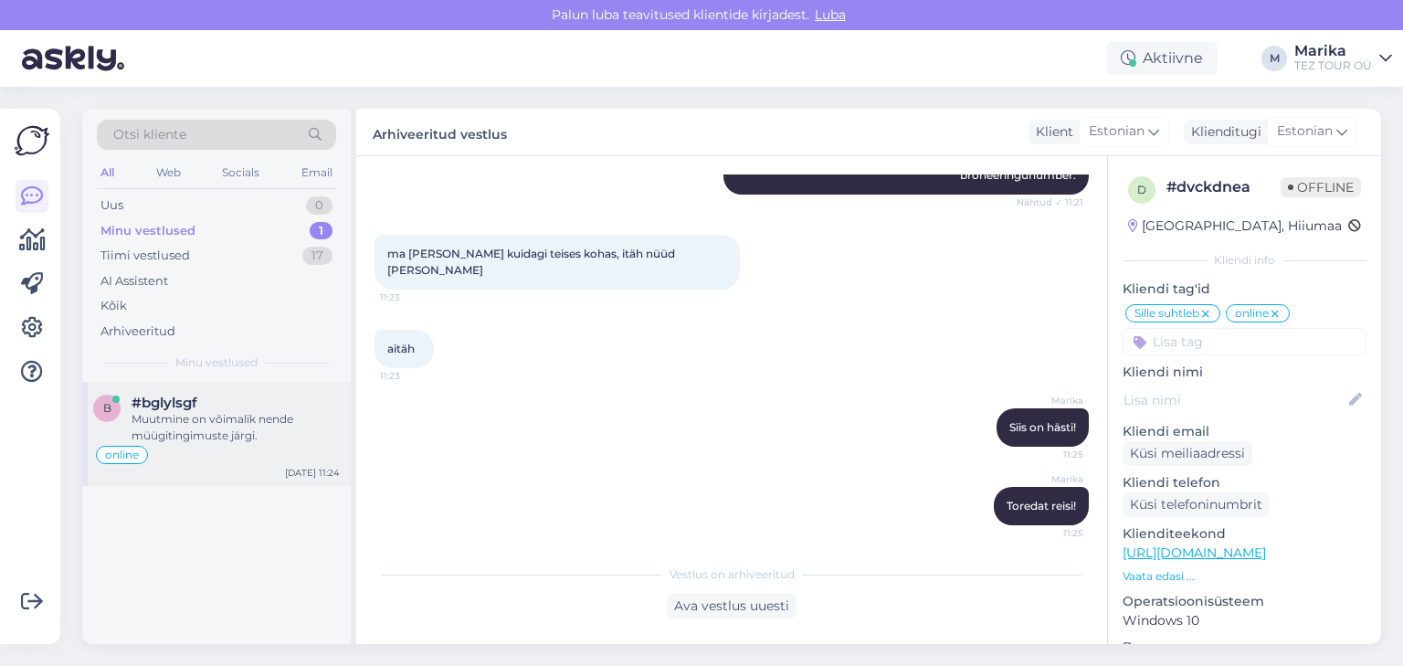
drag, startPoint x: 213, startPoint y: 402, endPoint x: 226, endPoint y: 406, distance: 14.4
click at [214, 405] on div "#bglylsgf" at bounding box center [235, 402] width 208 height 16
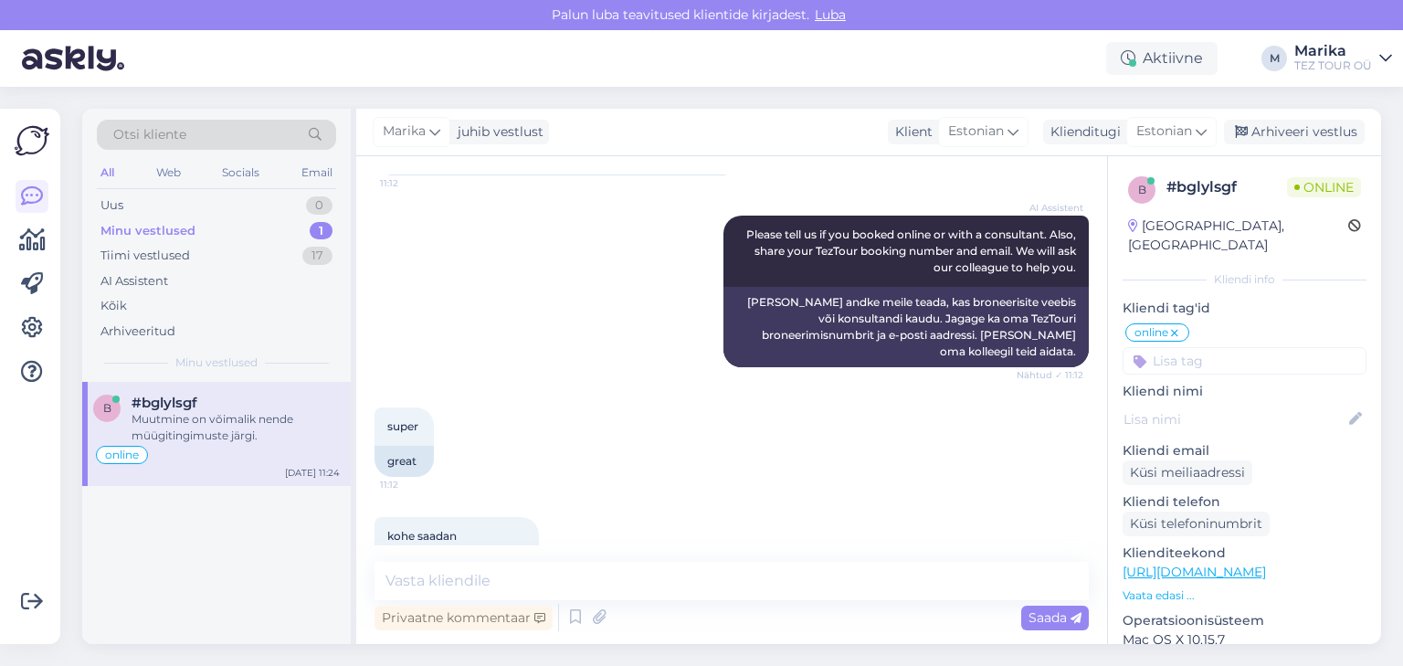
scroll to position [792, 0]
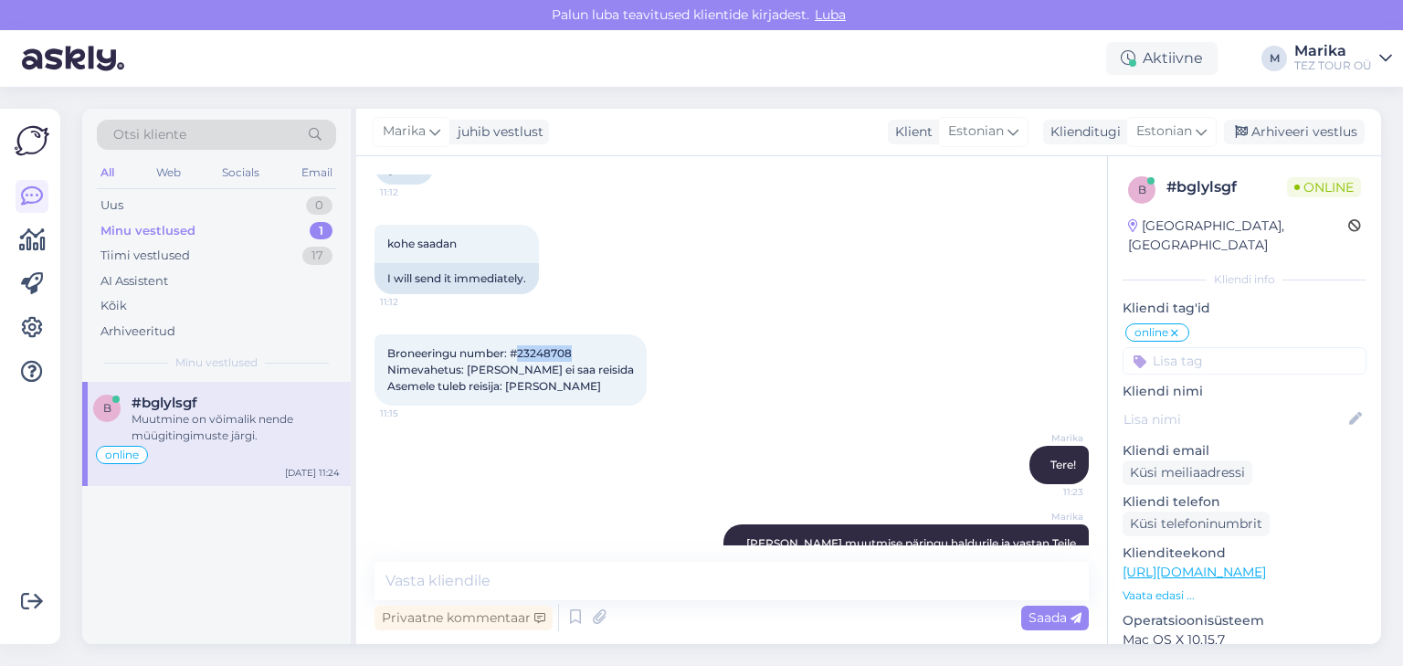
drag, startPoint x: 521, startPoint y: 336, endPoint x: 584, endPoint y: 336, distance: 63.9
click at [584, 336] on div "Broneeringu number: #23248708 Nimevahetus: Tatjana Gudina ei saa reisida Asemel…" at bounding box center [510, 369] width 272 height 71
copy span "23248708"
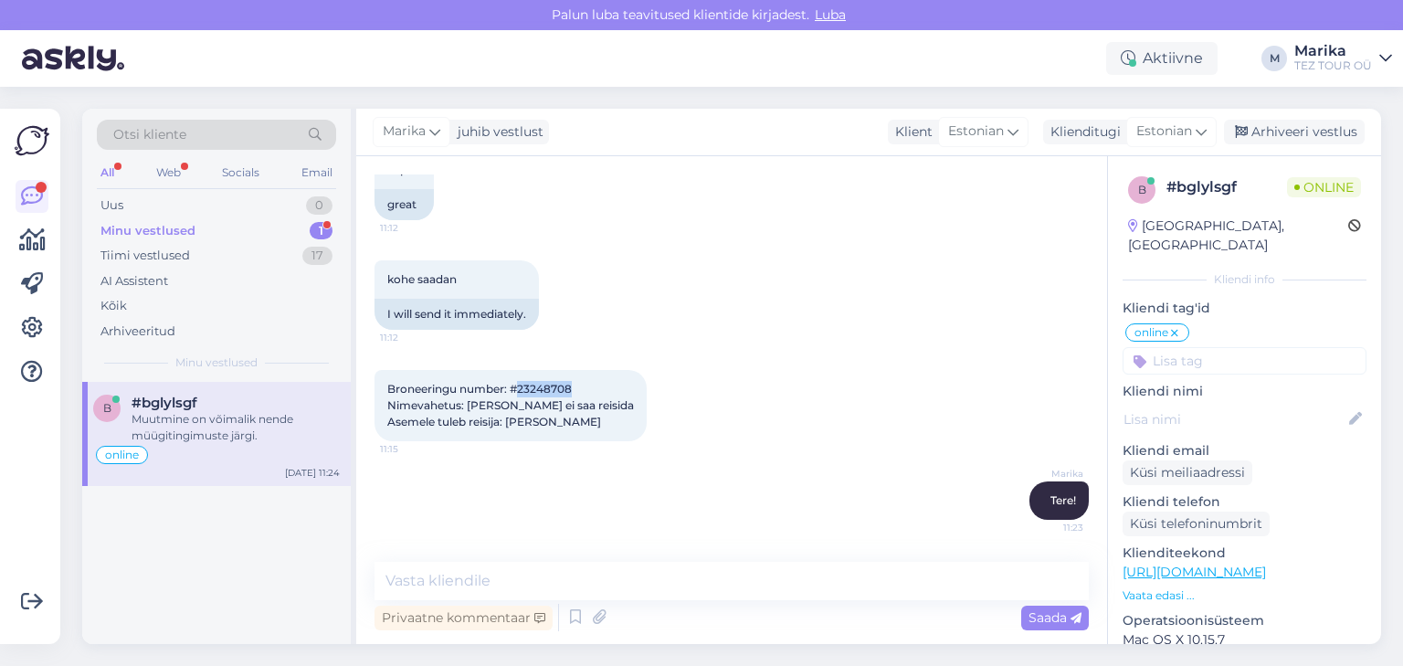
scroll to position [791, 0]
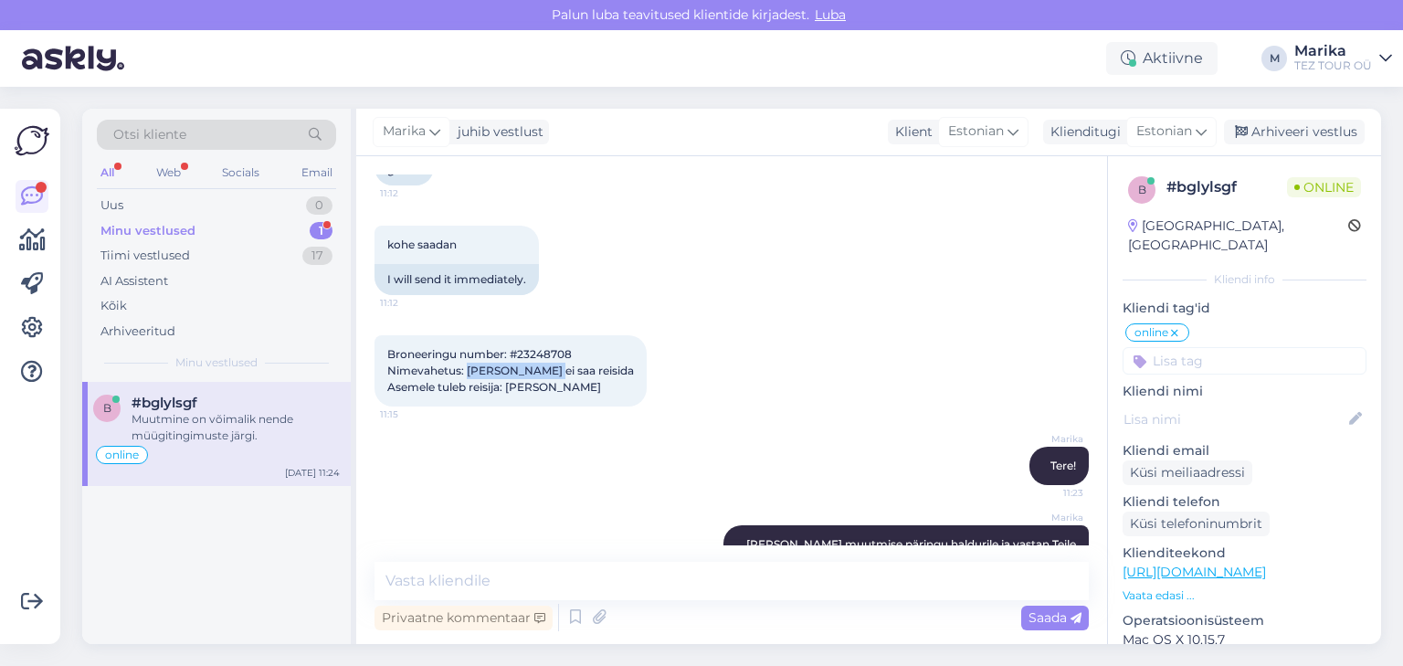
drag, startPoint x: 468, startPoint y: 350, endPoint x: 551, endPoint y: 354, distance: 83.2
click at [551, 354] on span "Broneeringu number: #23248708 Nimevahetus: Tatjana Gudina ei saa reisida Asemel…" at bounding box center [510, 370] width 247 height 47
copy span "Tatjana Gudina"
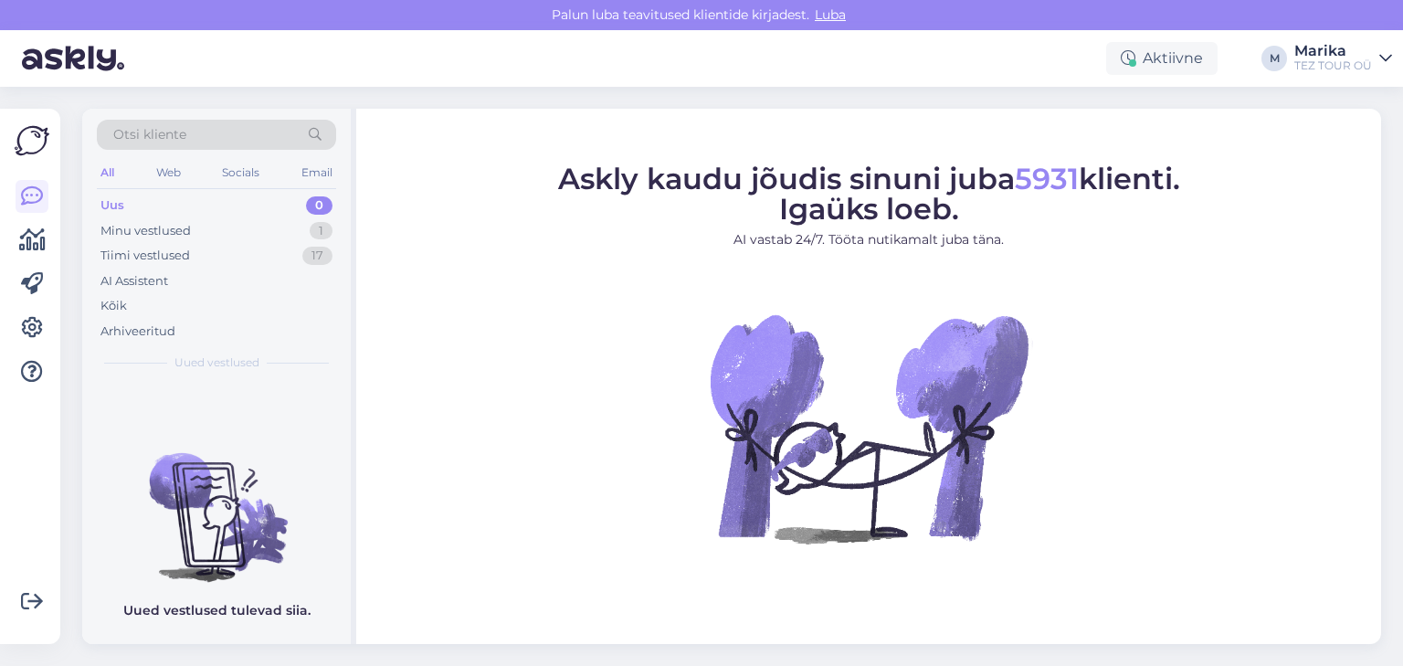
click at [251, 402] on div "Uued vestlused tulevad siia." at bounding box center [216, 513] width 268 height 262
click at [191, 227] on div "Minu vestlused 1" at bounding box center [216, 231] width 239 height 26
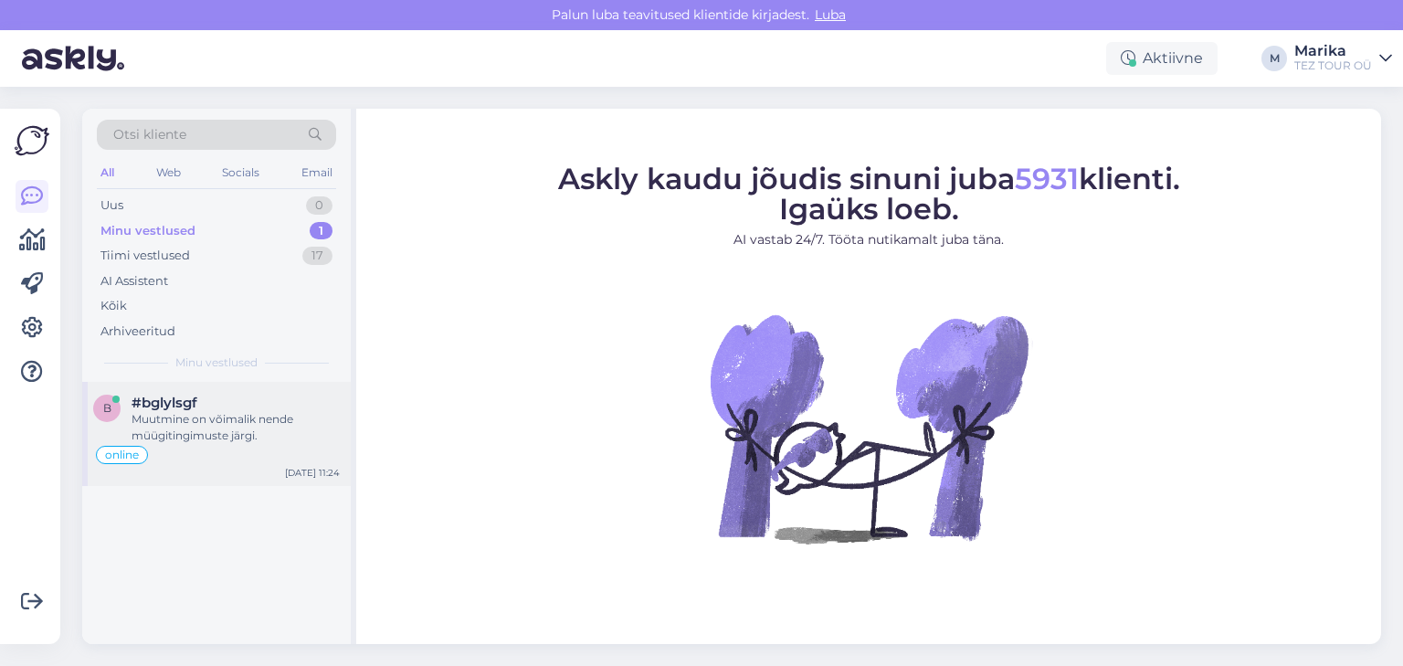
click at [237, 408] on div "#bglylsgf" at bounding box center [235, 402] width 208 height 16
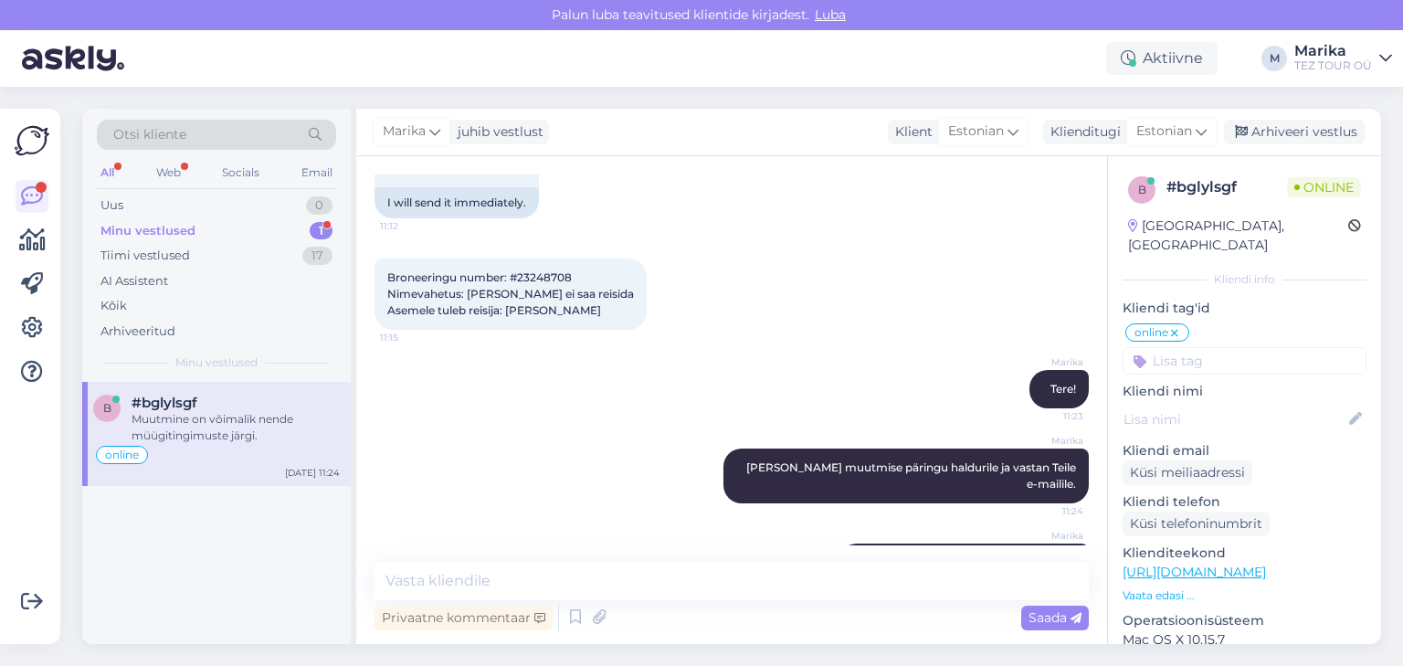
scroll to position [986, 0]
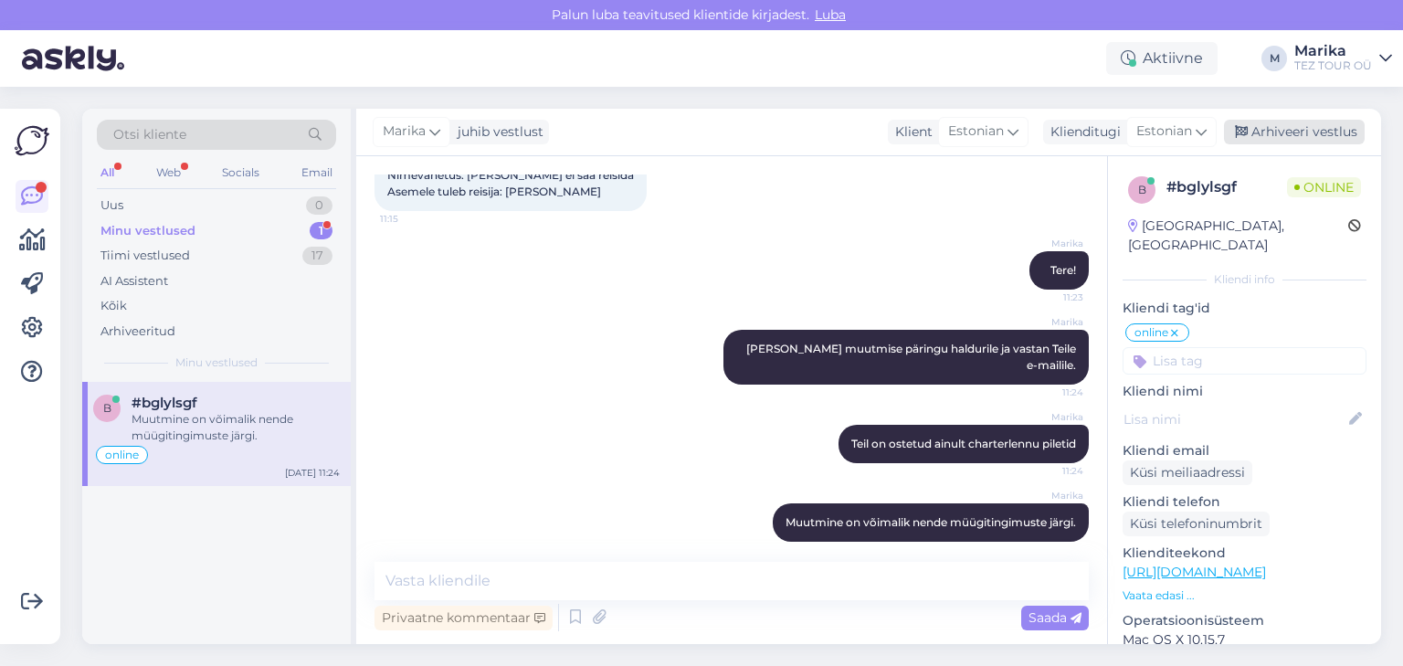
click at [1283, 129] on div "Arhiveeri vestlus" at bounding box center [1294, 132] width 141 height 25
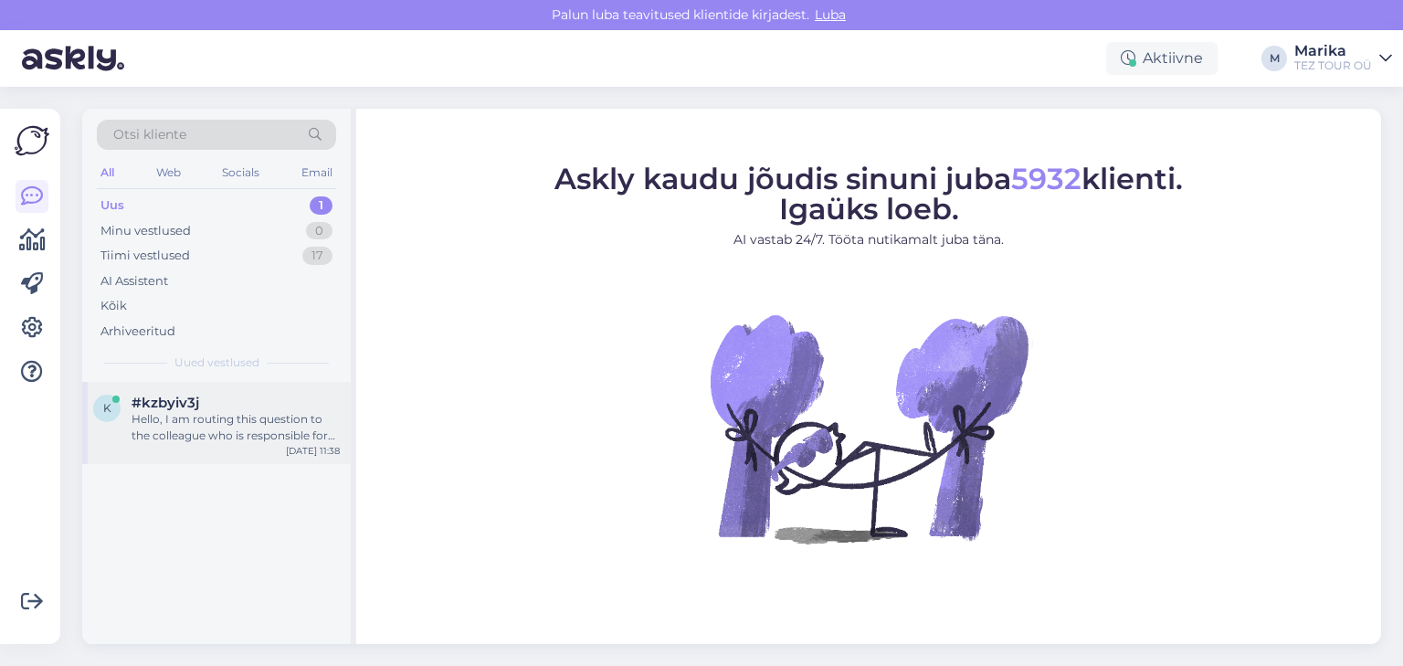
click at [278, 416] on div "Hello, I am routing this question to the colleague who is responsible for this …" at bounding box center [235, 427] width 208 height 33
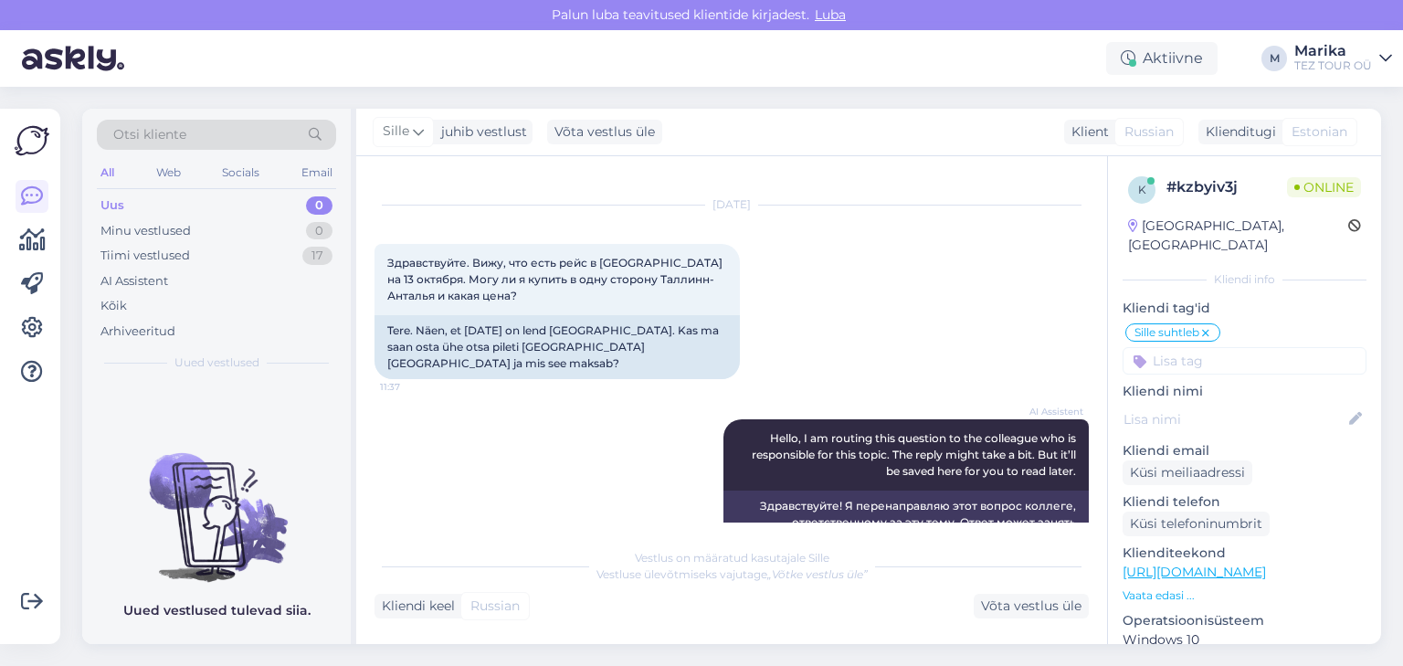
scroll to position [271, 0]
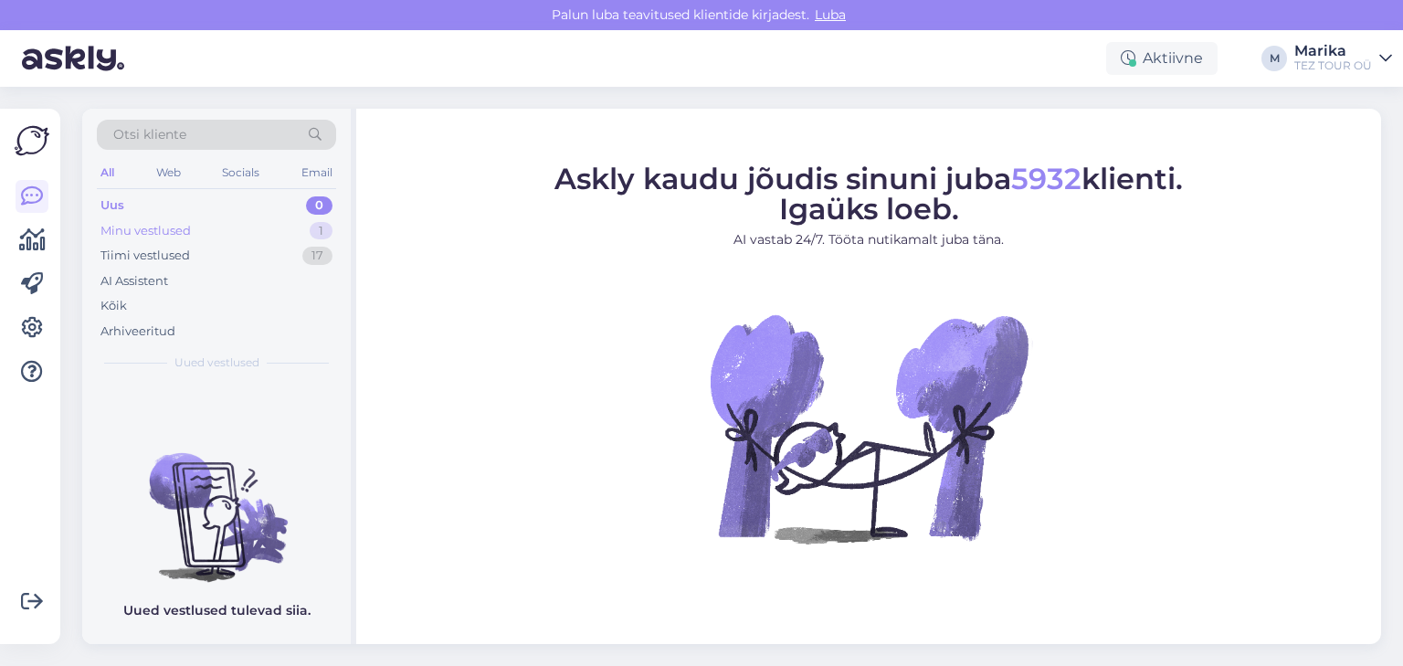
click at [185, 225] on div "Minu vestlused" at bounding box center [145, 231] width 90 height 18
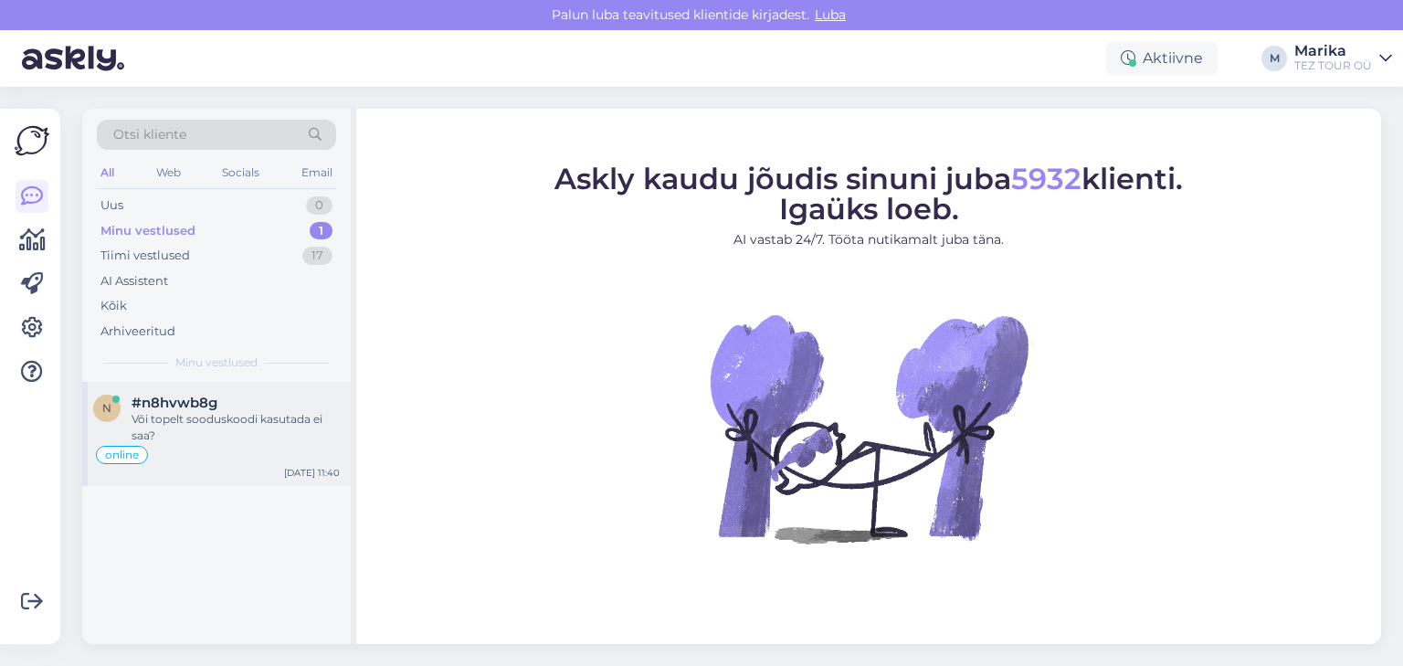
click at [268, 411] on div "Või topelt sooduskoodi kasutada ei saa?" at bounding box center [235, 427] width 208 height 33
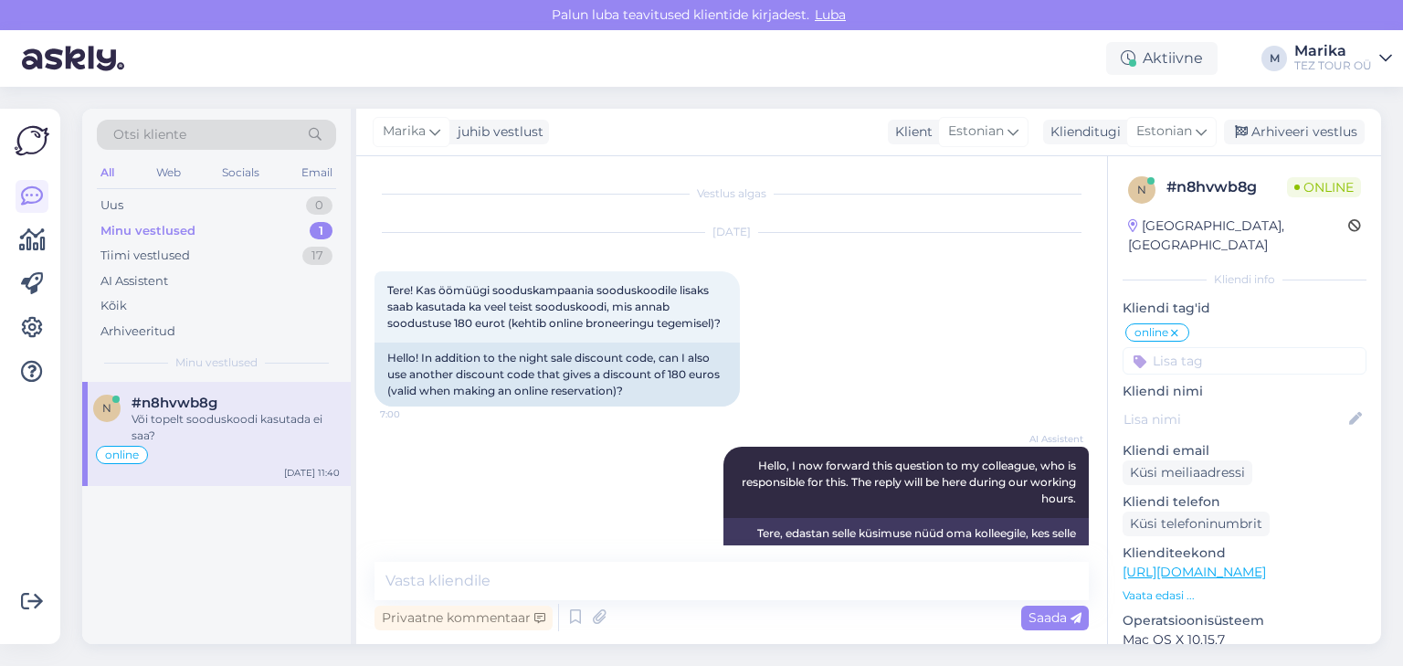
scroll to position [230, 0]
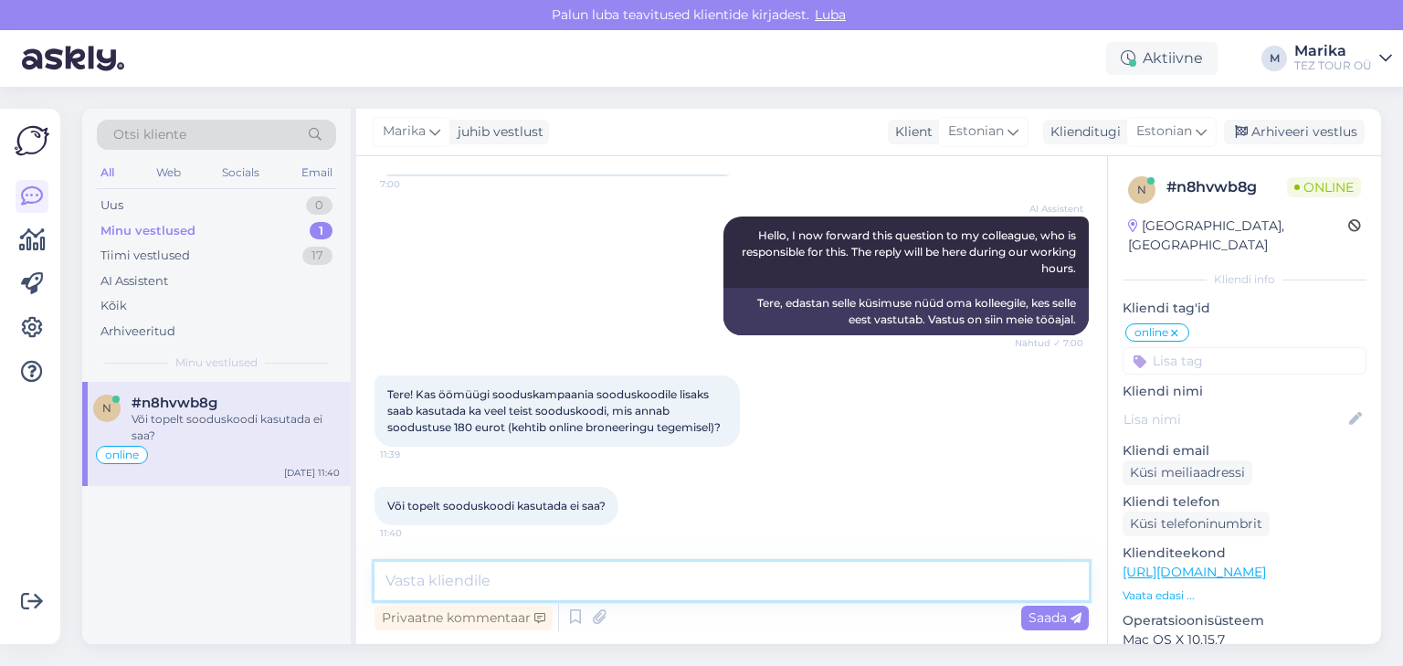
click at [610, 587] on textarea at bounding box center [731, 581] width 714 height 38
type textarea "Tere!"
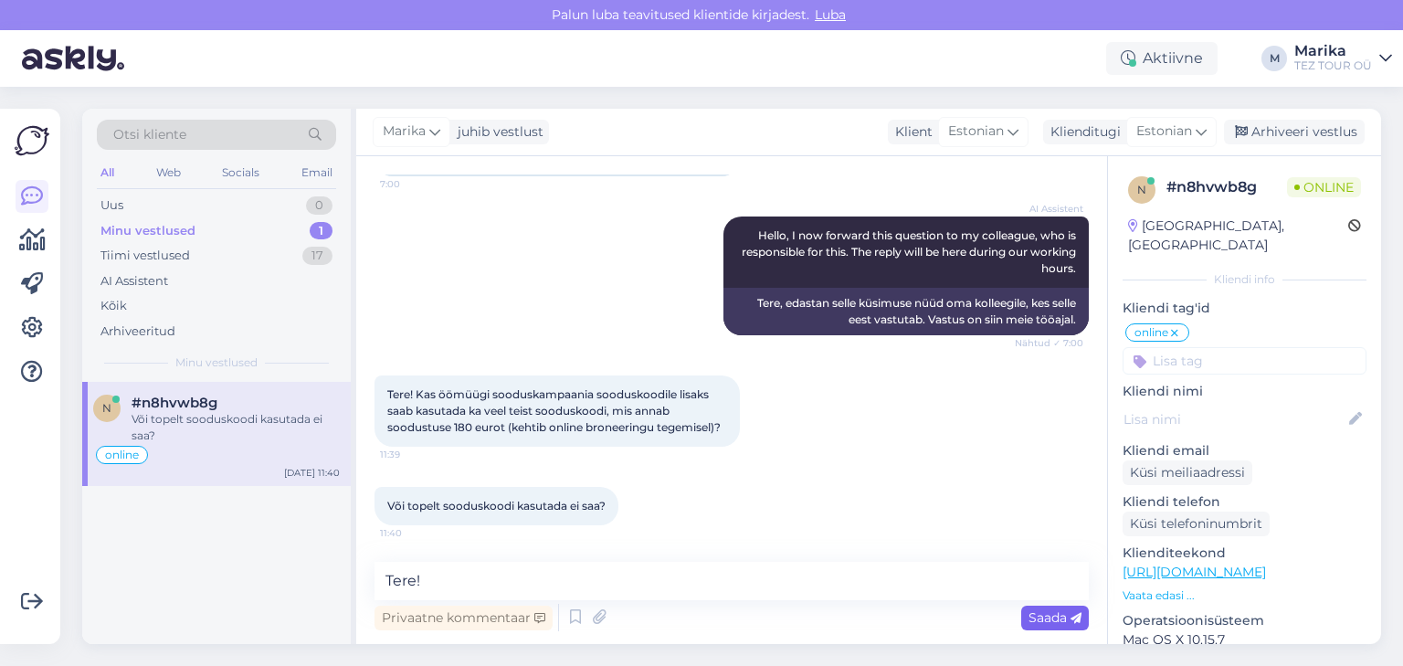
click at [1042, 606] on div "Saada" at bounding box center [1055, 617] width 68 height 25
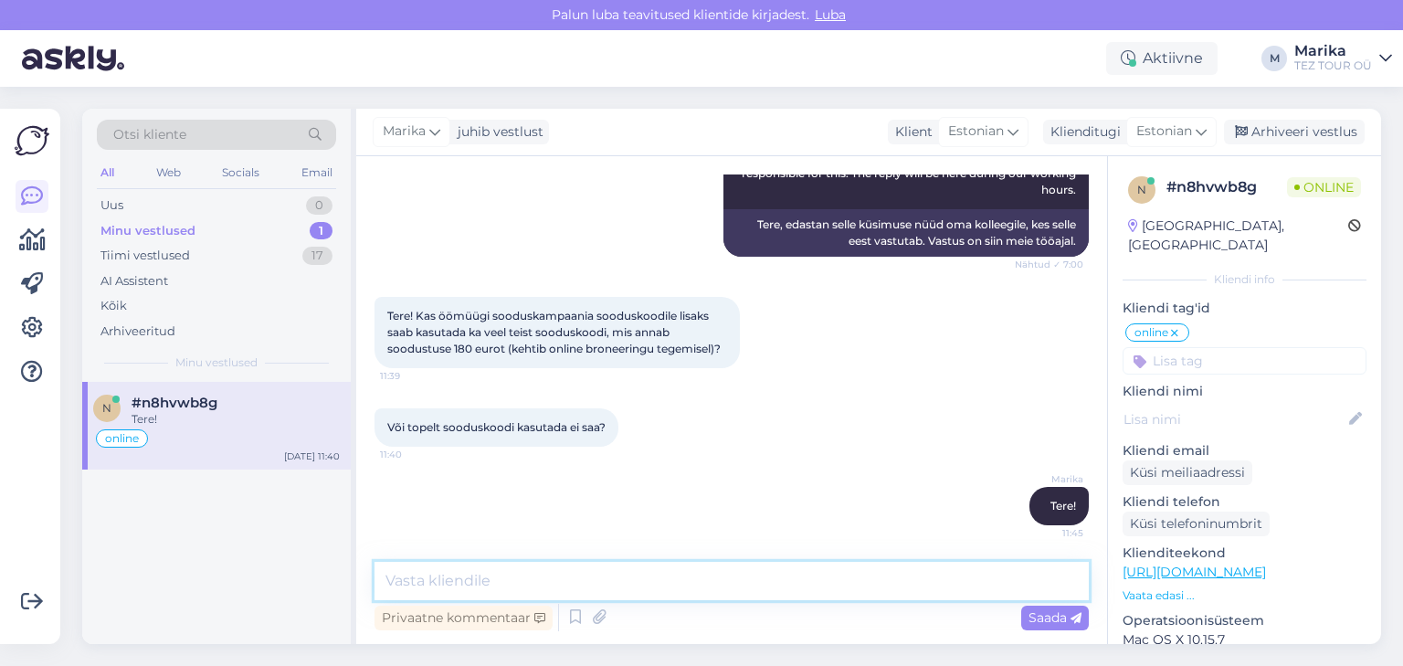
click at [950, 574] on textarea at bounding box center [731, 581] width 714 height 38
type textarea "B"
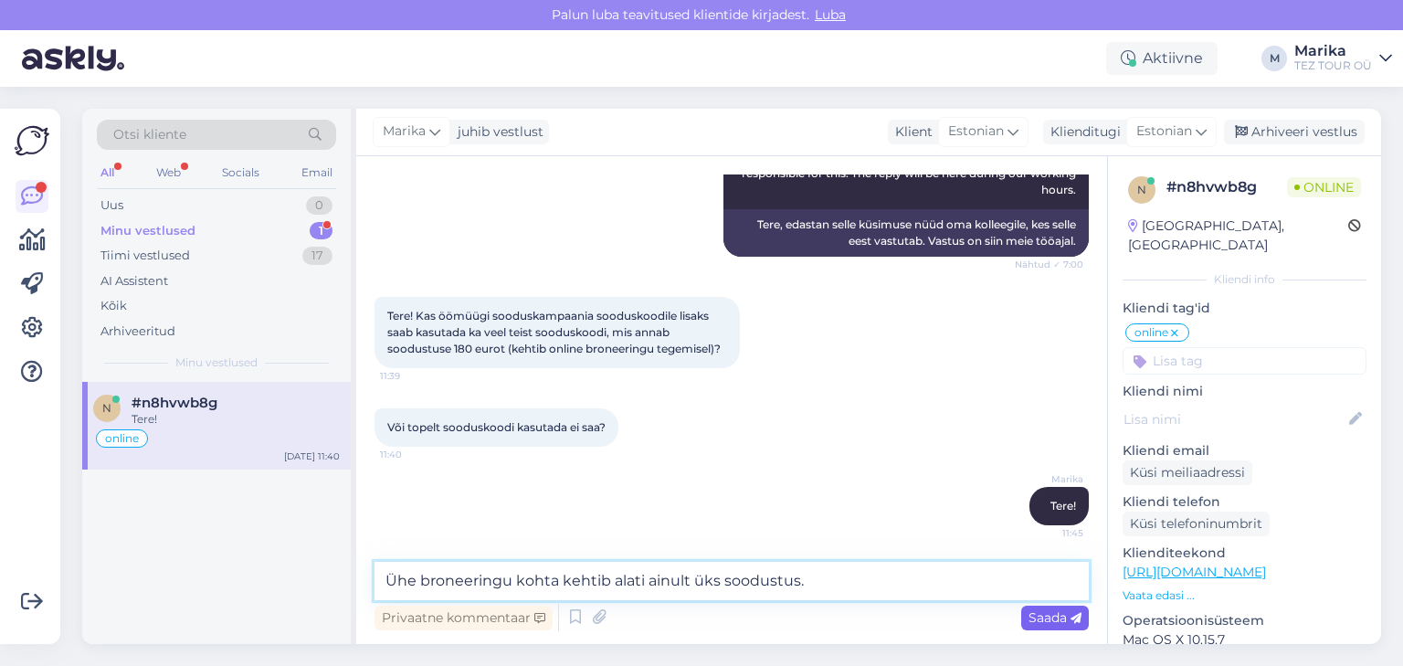
type textarea "Ühe broneeringu kohta kehtib alati ainult üks soodustus."
click at [1063, 614] on span "Saada" at bounding box center [1054, 617] width 53 height 16
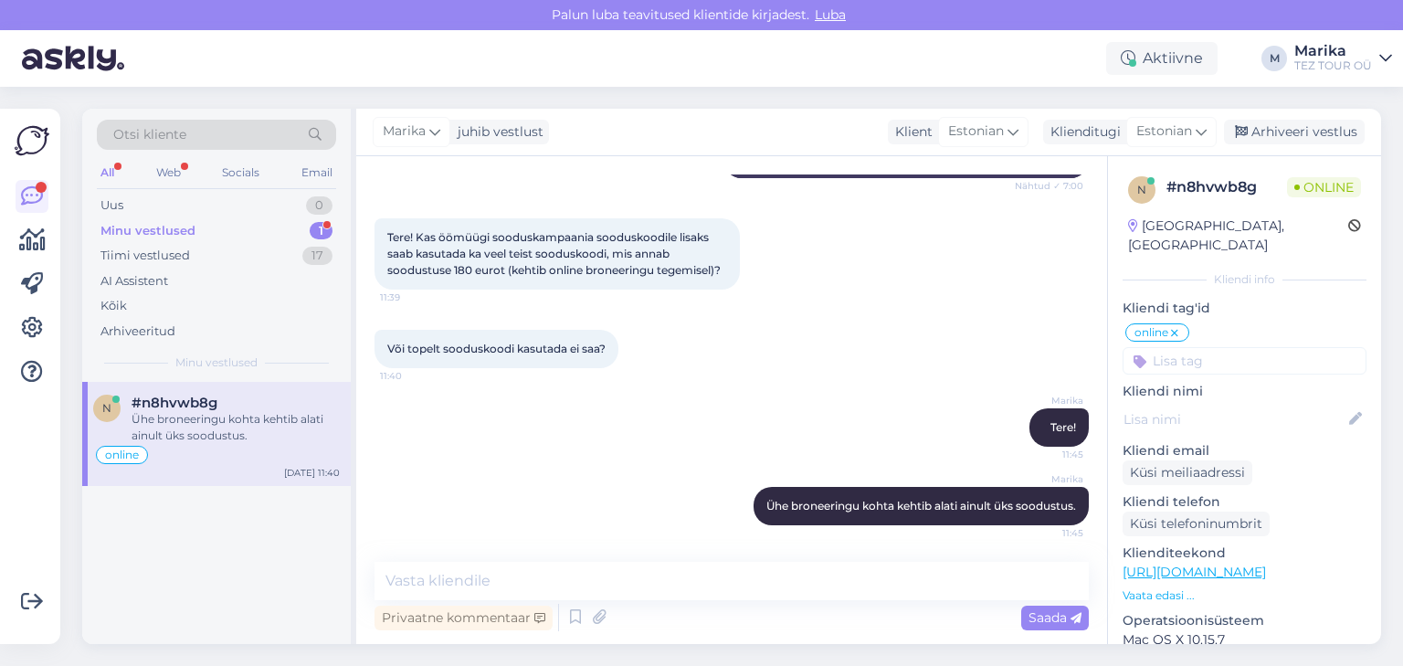
scroll to position [387, 0]
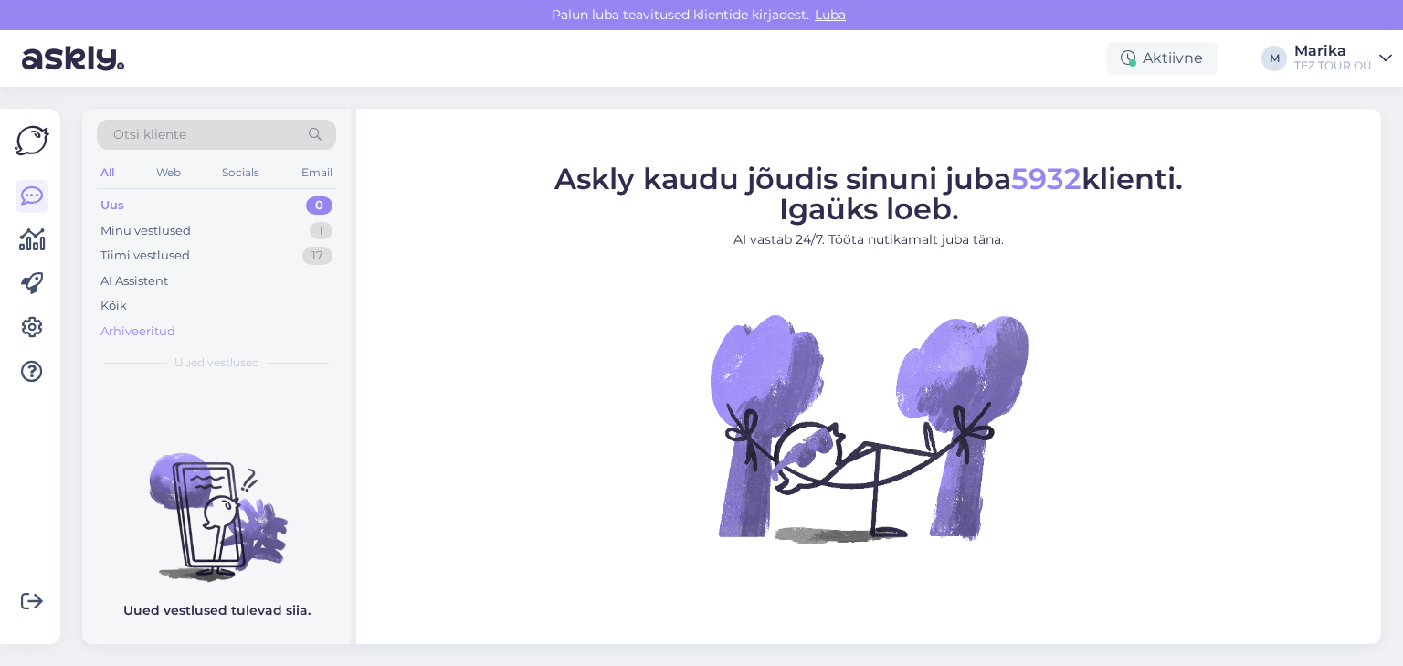
click at [159, 331] on div "Arhiveeritud" at bounding box center [137, 331] width 75 height 18
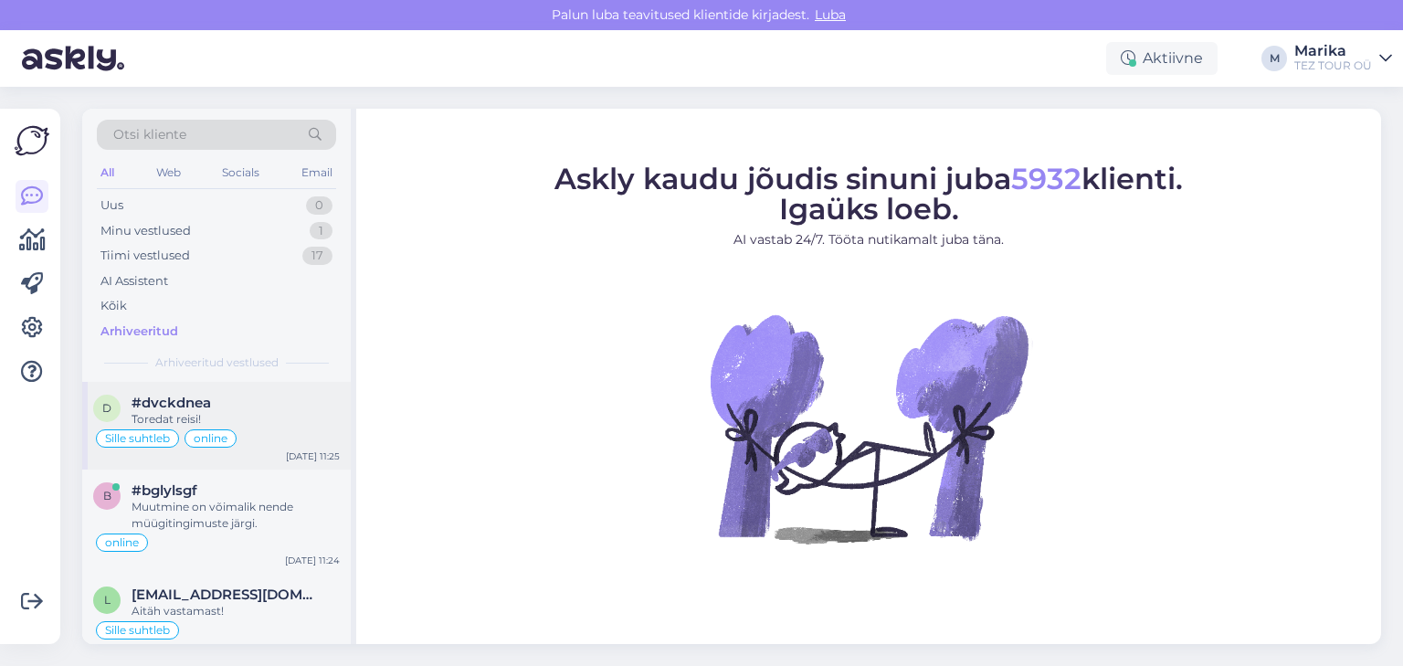
click at [219, 402] on div "#dvckdnea" at bounding box center [235, 402] width 208 height 16
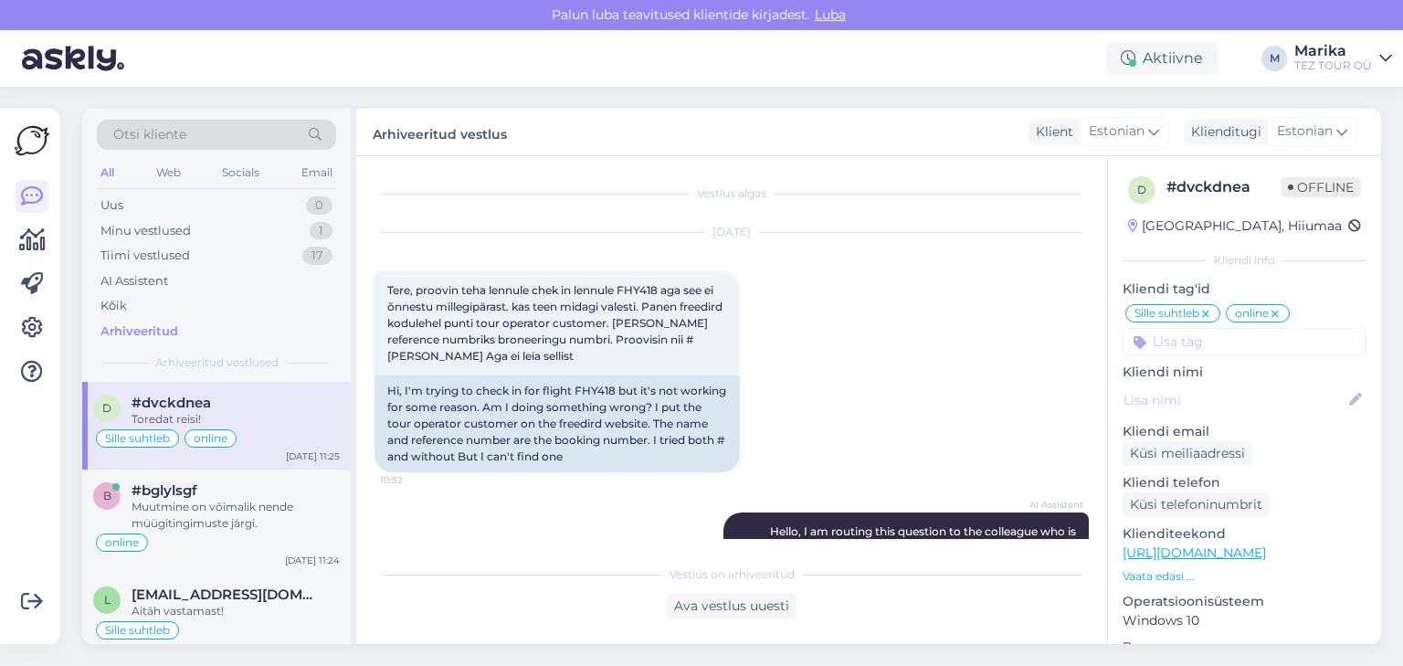
scroll to position [1136, 0]
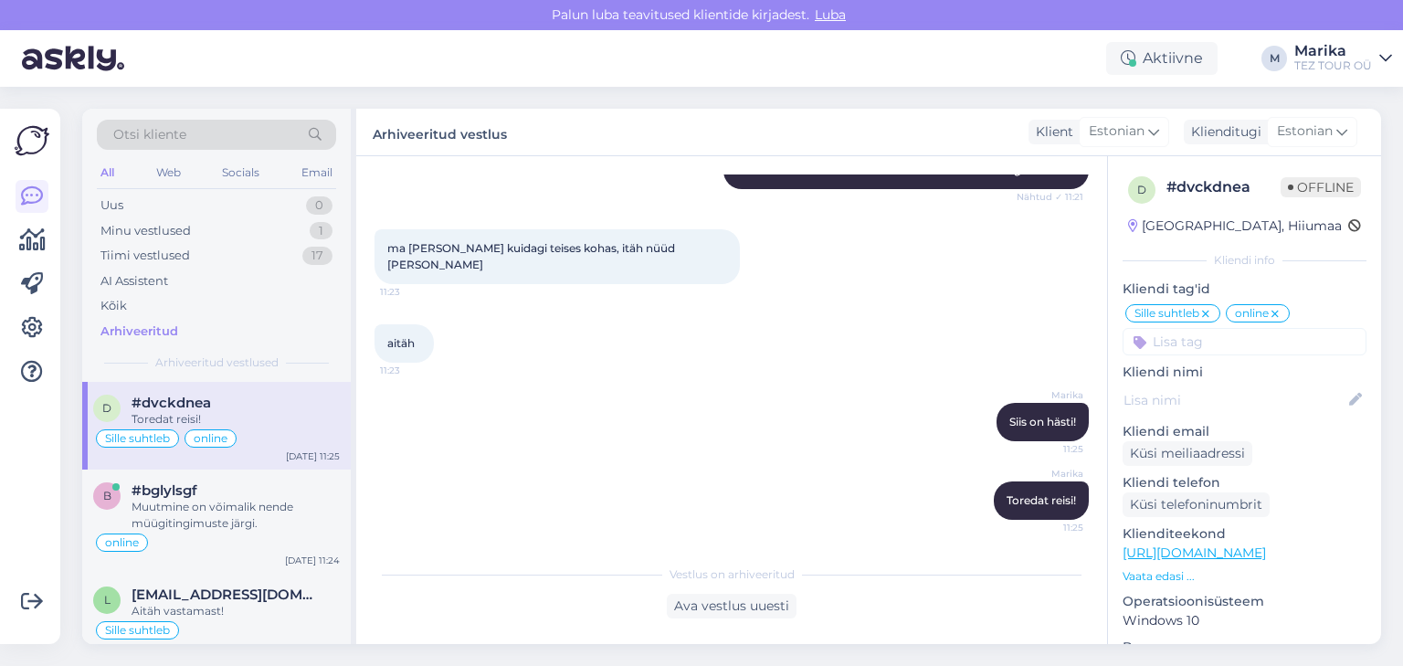
click at [1267, 340] on input at bounding box center [1244, 341] width 244 height 27
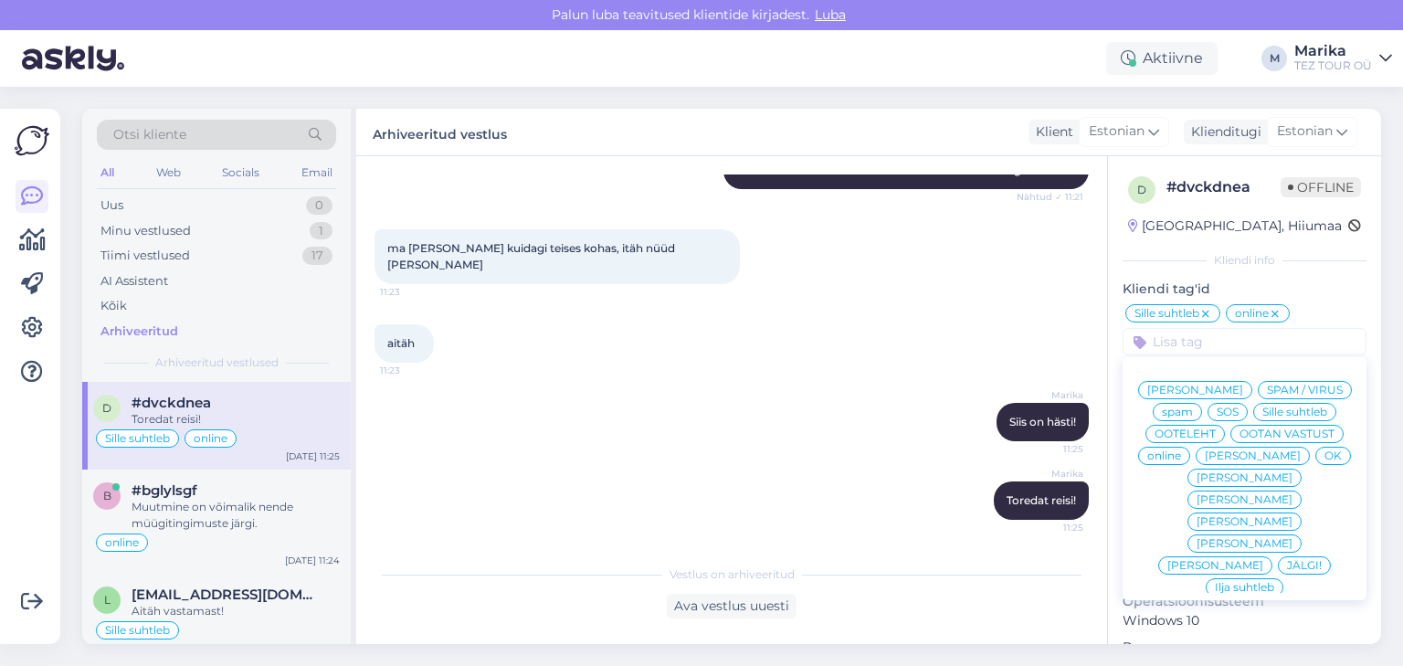
click at [1196, 527] on span "Marika suhtleb" at bounding box center [1244, 521] width 96 height 11
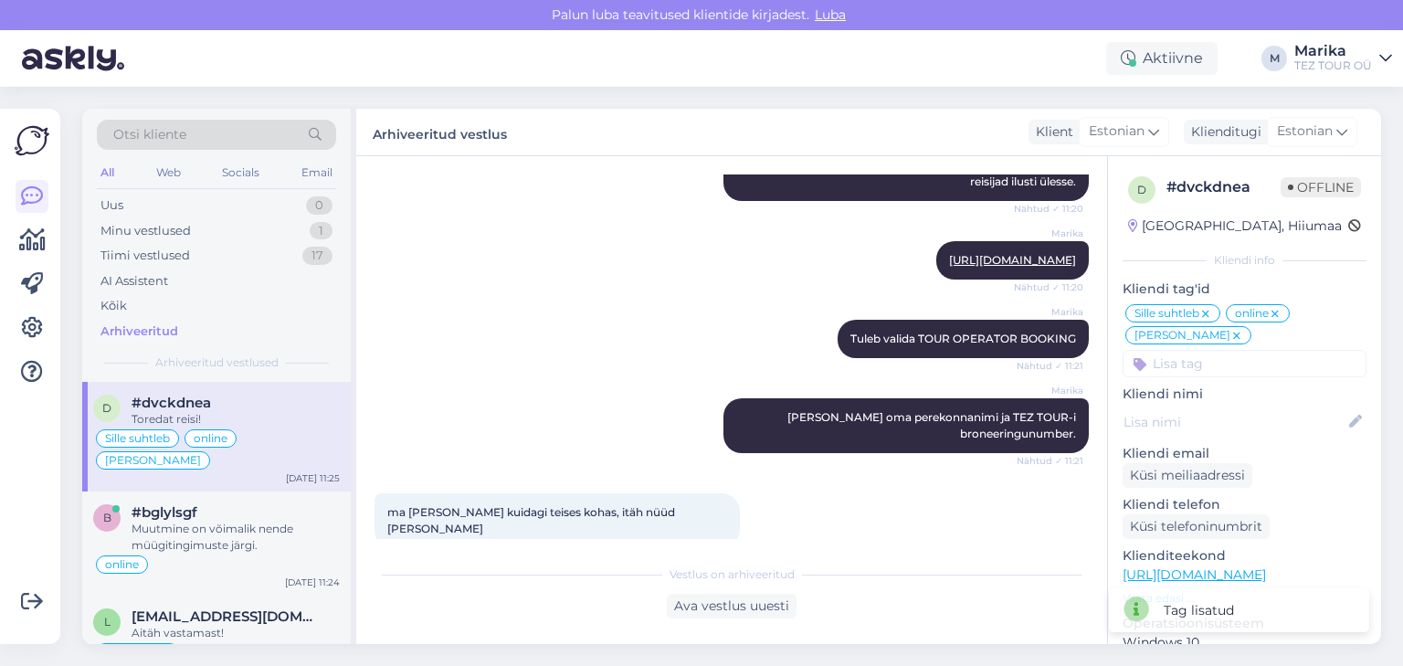
scroll to position [844, 0]
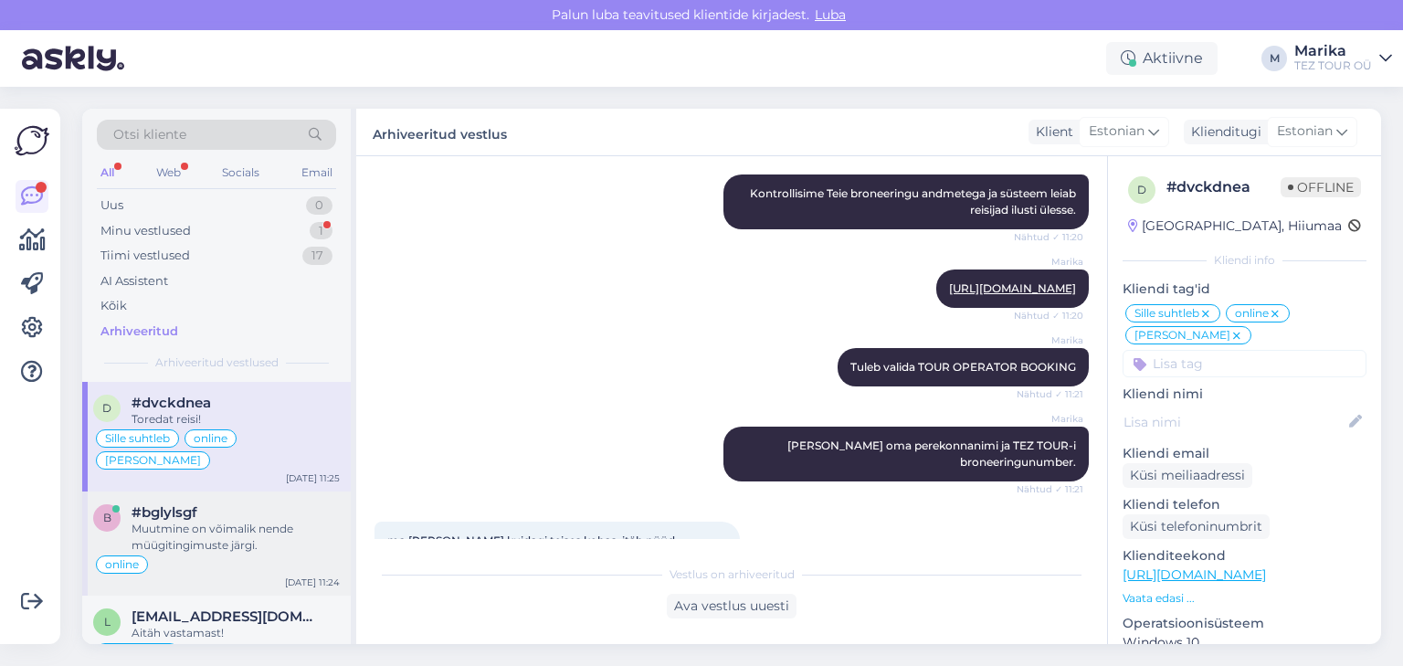
click at [242, 537] on div "Muutmine on võimalik nende müügitingimuste järgi." at bounding box center [235, 537] width 208 height 33
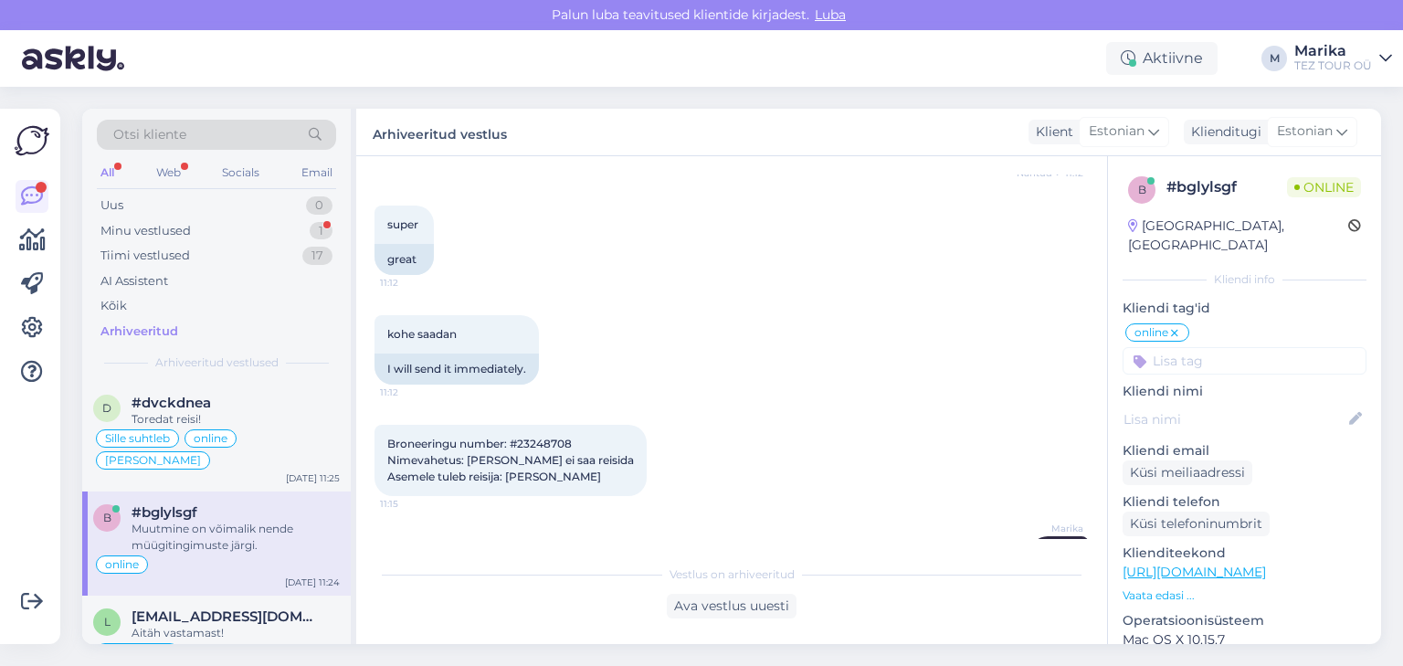
scroll to position [700, 0]
drag, startPoint x: 388, startPoint y: 423, endPoint x: 628, endPoint y: 466, distance: 244.0
click at [628, 466] on div "Broneeringu number: #23248708 Nimevahetus: Tatjana Gudina ei saa reisida Asemel…" at bounding box center [510, 461] width 272 height 71
copy span "Broneeringu number: #23248708 Nimevahetus: Tatjana Gudina ei saa reisida Asemel…"
click at [689, 447] on div "Broneeringu number: #23248708 Nimevahetus: Tatjana Gudina ei saa reisida Asemel…" at bounding box center [731, 460] width 714 height 111
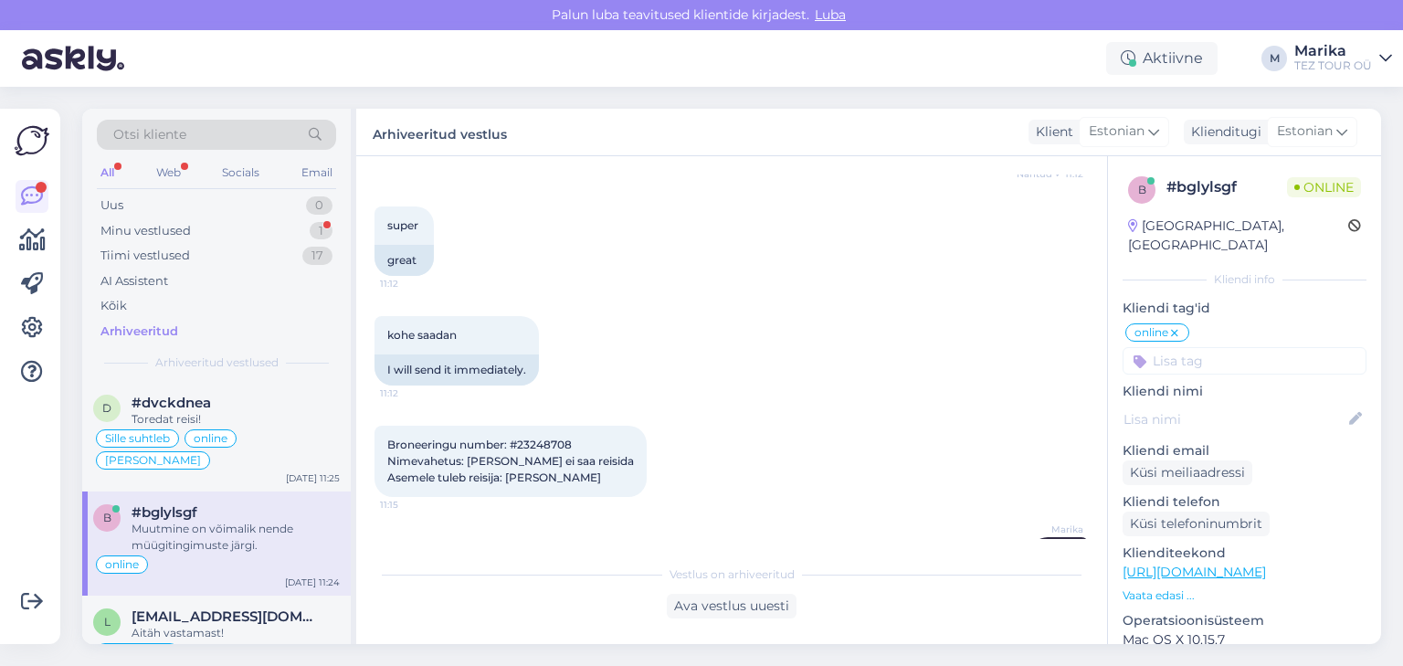
click at [616, 470] on div "Broneeringu number: #23248708 Nimevahetus: Tatjana Gudina ei saa reisida Asemel…" at bounding box center [510, 461] width 272 height 71
drag, startPoint x: 509, startPoint y: 460, endPoint x: 596, endPoint y: 461, distance: 87.7
click at [596, 461] on span "Broneeringu number: #23248708 Nimevahetus: Tatjana Gudina ei saa reisida Asemel…" at bounding box center [510, 460] width 247 height 47
copy span "Hendrik Roosna"
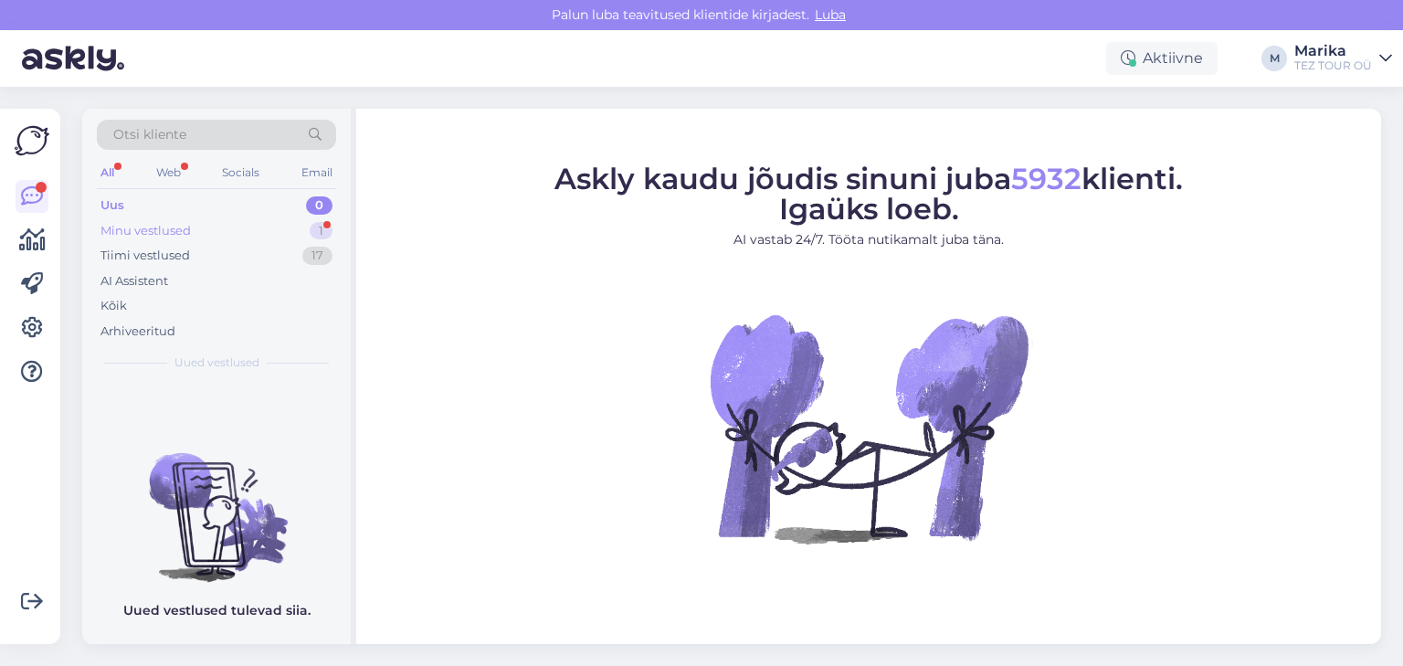
click at [197, 224] on div "Minu vestlused 1" at bounding box center [216, 231] width 239 height 26
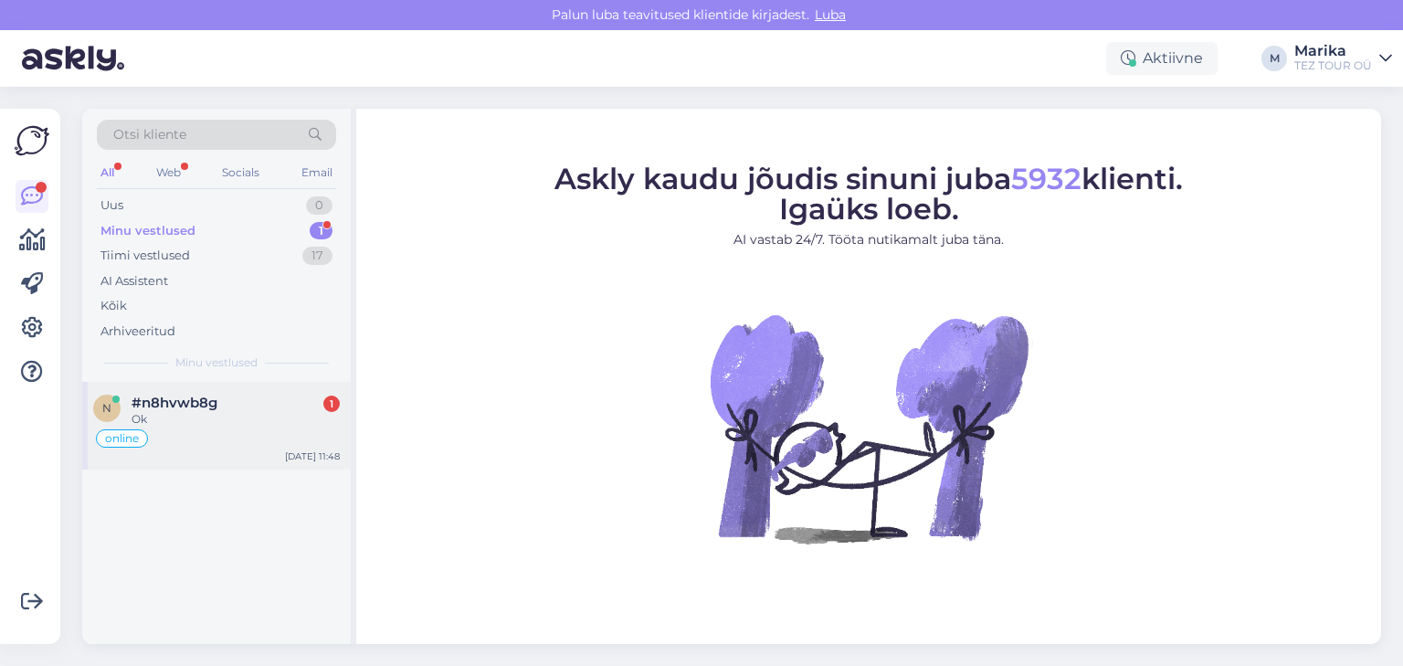
click at [205, 414] on div "Ok" at bounding box center [235, 419] width 208 height 16
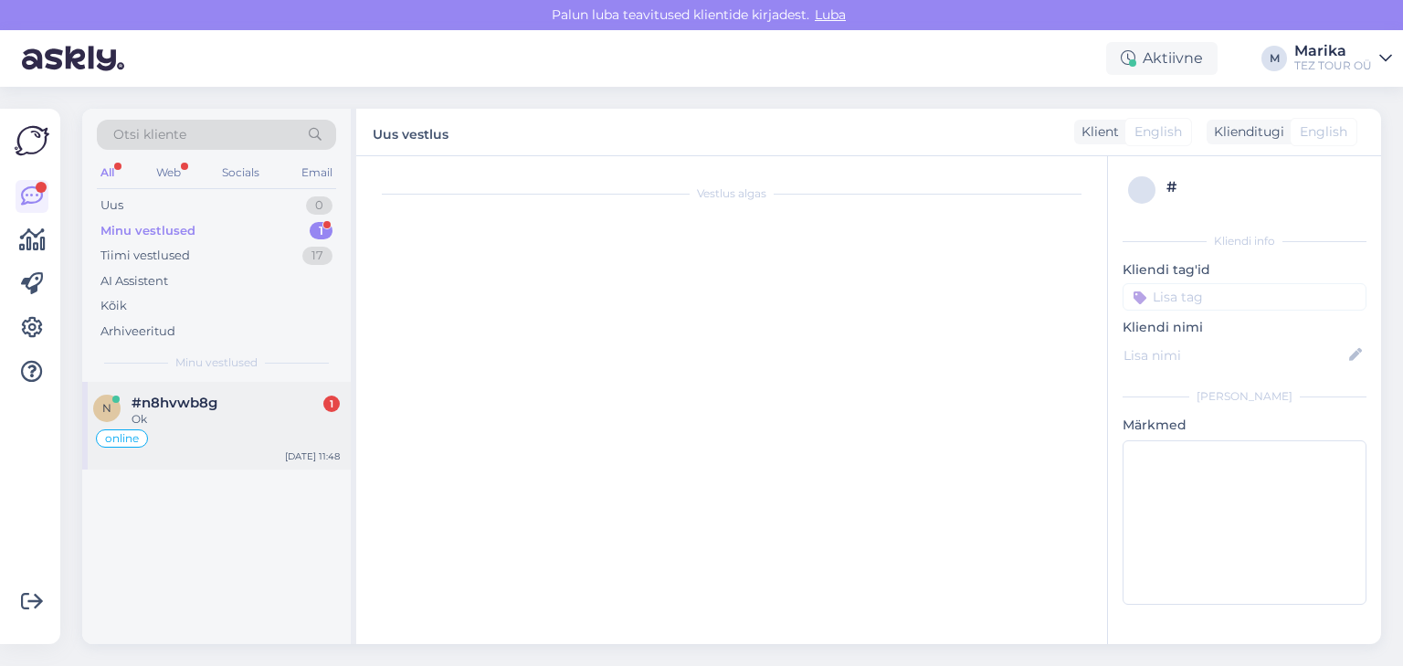
scroll to position [466, 0]
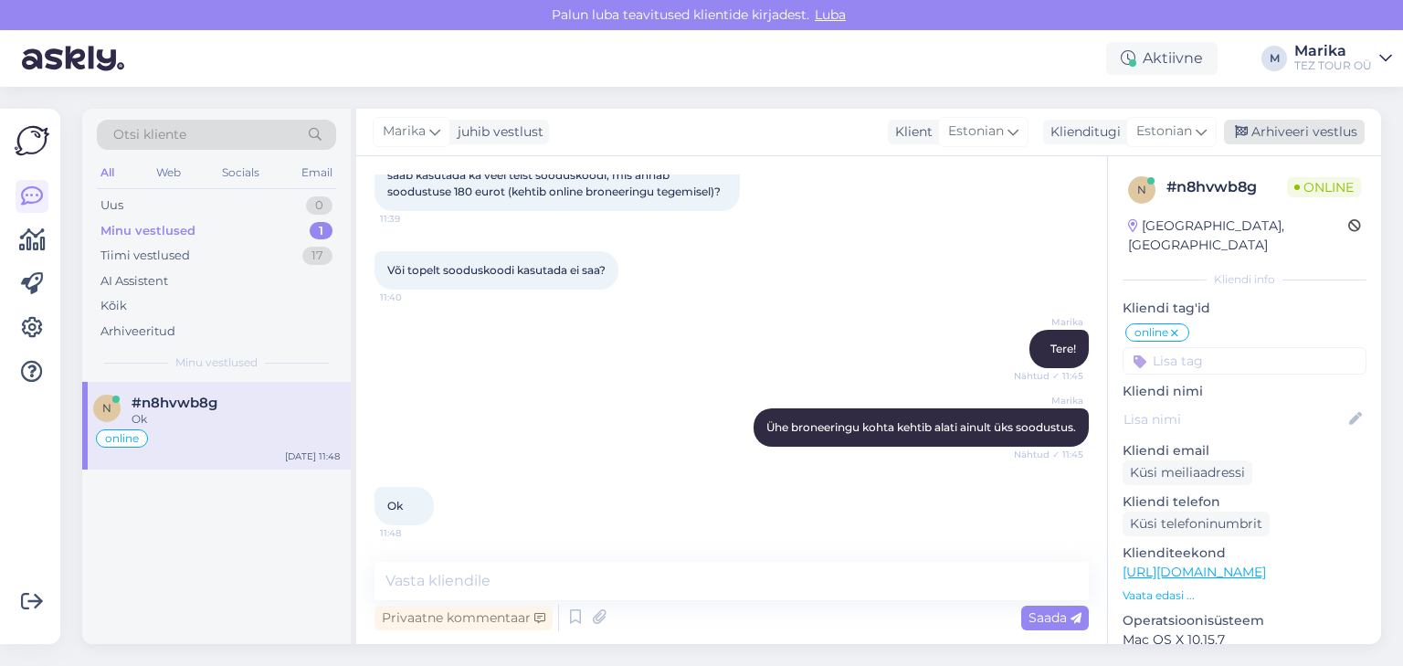
click at [1349, 131] on div "Arhiveeri vestlus" at bounding box center [1294, 132] width 141 height 25
